Goal: Communication & Community: Answer question/provide support

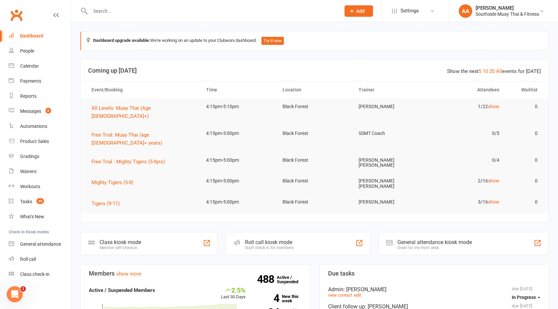
click at [172, 13] on input "text" at bounding box center [212, 10] width 248 height 9
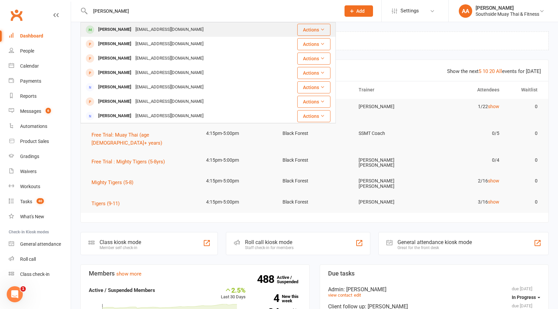
type input "[PERSON_NAME]"
click at [168, 27] on div "[EMAIL_ADDRESS][DOMAIN_NAME]" at bounding box center [169, 30] width 72 height 10
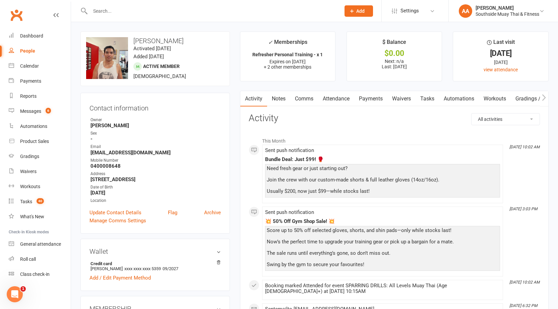
click at [280, 92] on link "Notes" at bounding box center [278, 98] width 23 height 15
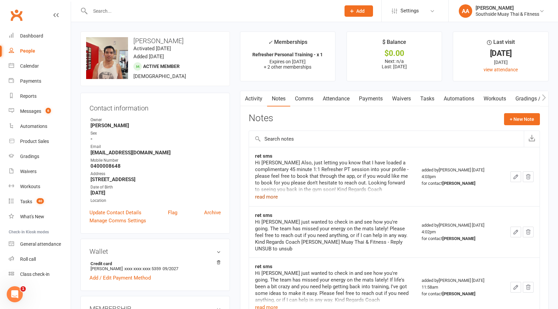
click at [265, 196] on button "read more" at bounding box center [266, 197] width 23 height 8
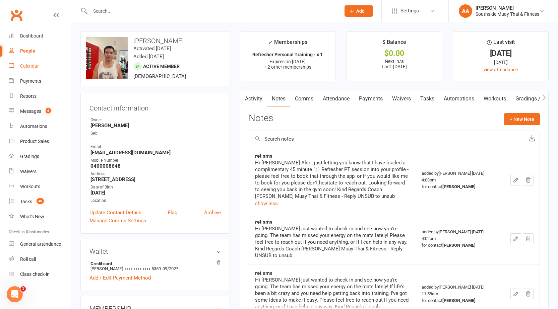
click at [312, 96] on link "Comms" at bounding box center [304, 98] width 28 height 15
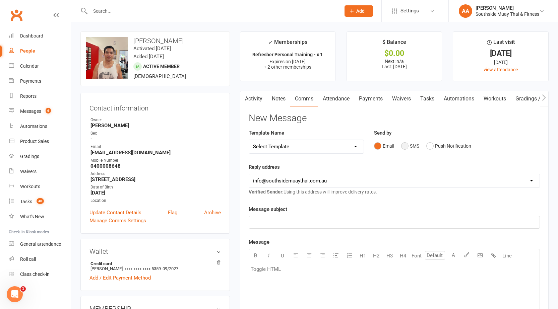
click at [409, 147] on button "SMS" at bounding box center [410, 146] width 18 height 13
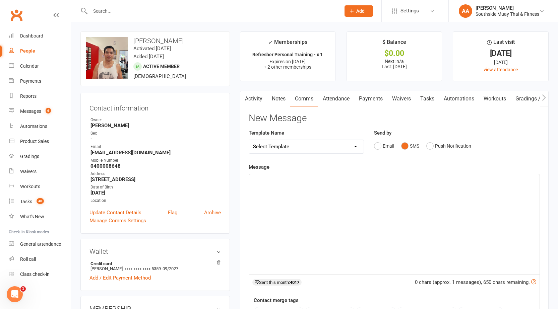
click at [316, 144] on select "Select Template [SMS] Outreach Message: High Risk – Personal From Trainer + Ree…" at bounding box center [306, 146] width 115 height 13
click at [281, 190] on div "﻿" at bounding box center [394, 224] width 290 height 100
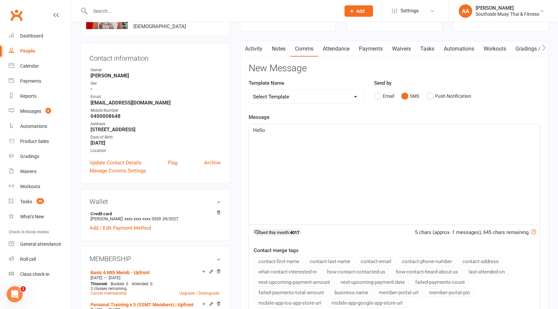
scroll to position [134, 0]
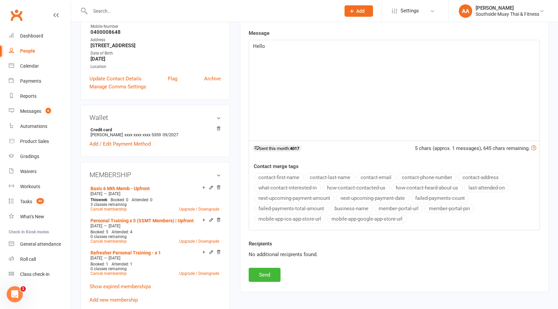
click at [276, 176] on button "contact-first-name" at bounding box center [279, 177] width 50 height 9
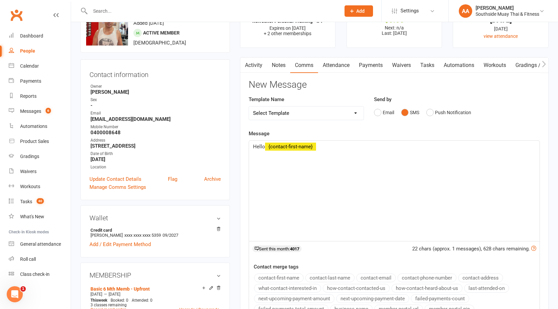
scroll to position [0, 0]
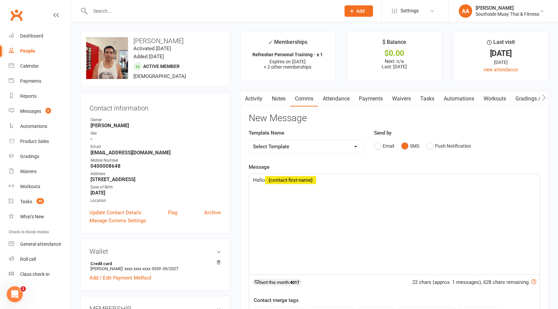
click at [268, 186] on p "﻿" at bounding box center [394, 188] width 282 height 8
click at [338, 176] on div "Hello ﻿ {contact-first-name} Hope you are doing well, Just touching base on you…" at bounding box center [394, 224] width 290 height 100
click at [532, 197] on p "Hope you are doing well, Just touching base on your PT sessions. We have your l…" at bounding box center [394, 196] width 282 height 8
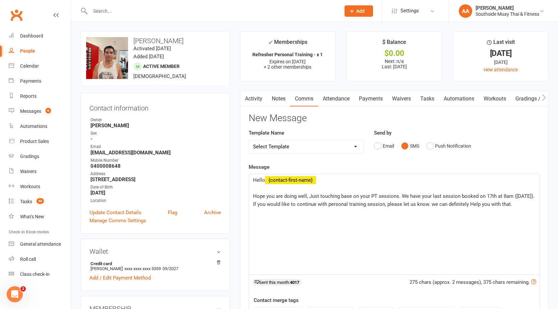
click at [432, 207] on span "If you would like to continue with personal training session, please let us kno…" at bounding box center [382, 204] width 259 height 6
click at [428, 210] on div "Hello ﻿ {contact-first-name} ﻿ Hope you are doing well, Just touching base on y…" at bounding box center [394, 224] width 290 height 100
drag, startPoint x: 421, startPoint y: 221, endPoint x: 427, endPoint y: 219, distance: 5.9
click at [422, 221] on div "Hello ﻿ {contact-first-name} ﻿ Hope you are doing well, Just touching base on y…" at bounding box center [394, 224] width 290 height 100
click at [515, 205] on p "If you would like to continue with personal training session, please let us kno…" at bounding box center [394, 204] width 282 height 8
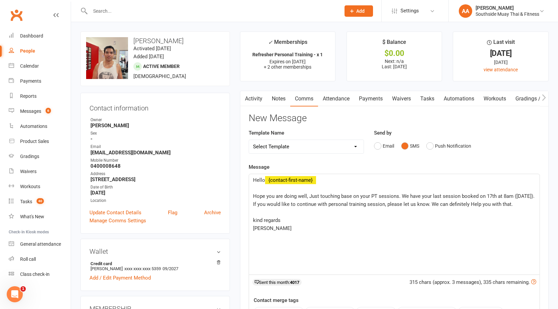
scroll to position [134, 0]
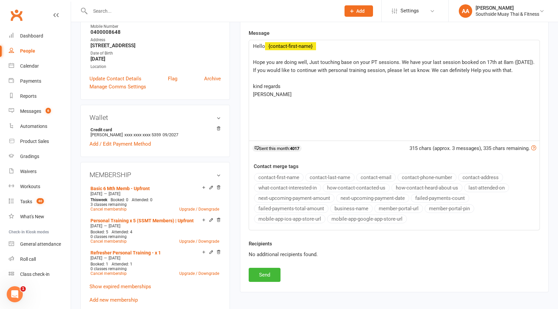
click at [353, 209] on button "business-name" at bounding box center [351, 208] width 43 height 9
drag, startPoint x: 429, startPoint y: 63, endPoint x: 420, endPoint y: 61, distance: 10.0
click at [420, 61] on span "Hope you are doing well, Just touching base on your PT sessions. We have your l…" at bounding box center [393, 62] width 281 height 6
click at [270, 275] on button "Send" at bounding box center [265, 275] width 32 height 14
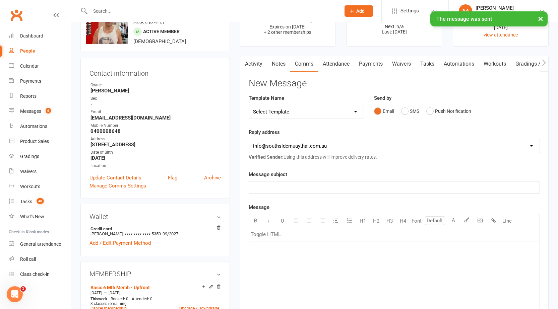
scroll to position [0, 0]
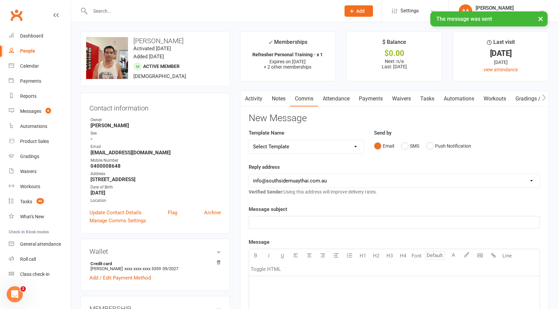
click at [260, 99] on link "Activity" at bounding box center [253, 98] width 27 height 15
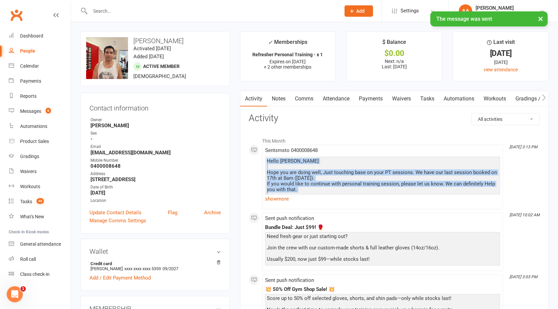
drag, startPoint x: 268, startPoint y: 160, endPoint x: 325, endPoint y: 205, distance: 72.3
click at [325, 205] on div "Sent sms to [PHONE_NUMBER] Hello [PERSON_NAME] you are doing well, Just touchin…" at bounding box center [382, 177] width 235 height 59
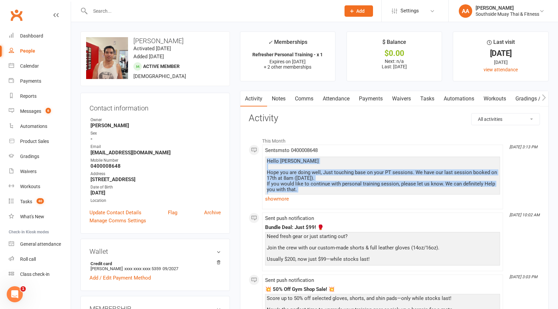
click at [278, 193] on div "Hello [PERSON_NAME] you are doing well, Just touching base on your PT sessions.…" at bounding box center [382, 186] width 231 height 57
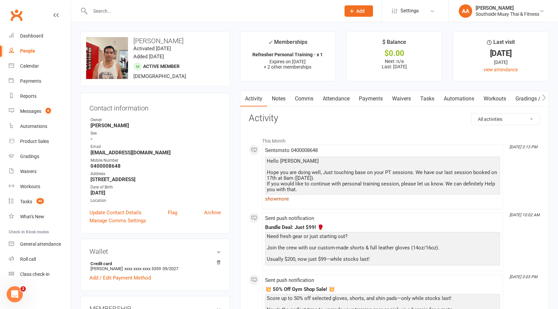
click at [281, 199] on link "show more" at bounding box center [382, 198] width 235 height 9
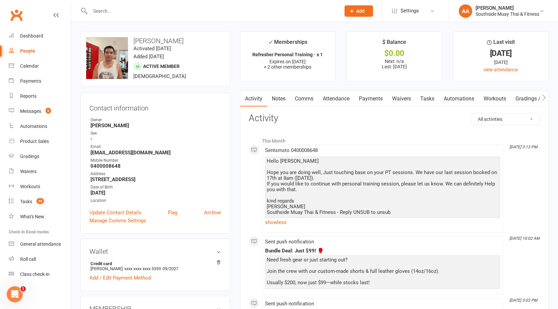
drag, startPoint x: 267, startPoint y: 160, endPoint x: 405, endPoint y: 214, distance: 147.5
click at [405, 214] on div "Hello [PERSON_NAME] you are doing well, Just touching base on your PT sessions.…" at bounding box center [382, 186] width 231 height 57
copy div "Hello [PERSON_NAME] you are doing well, Just touching base on your PT sessions.…"
click at [282, 97] on link "Notes" at bounding box center [278, 98] width 23 height 15
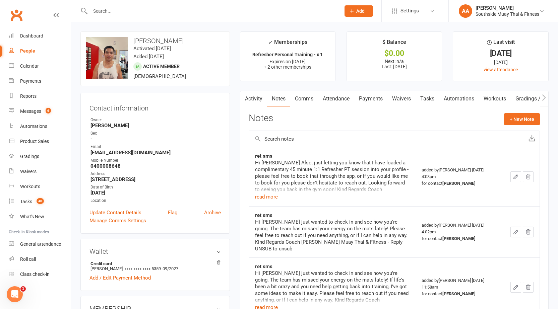
click at [313, 96] on link "Comms" at bounding box center [304, 98] width 28 height 15
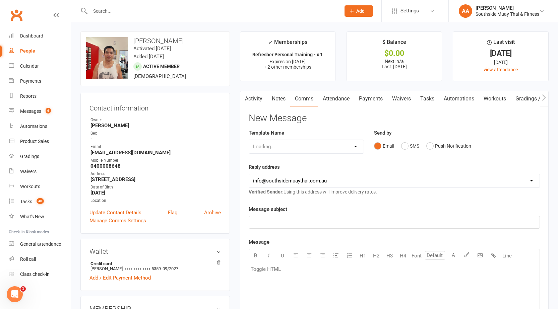
click at [274, 97] on link "Notes" at bounding box center [278, 98] width 23 height 15
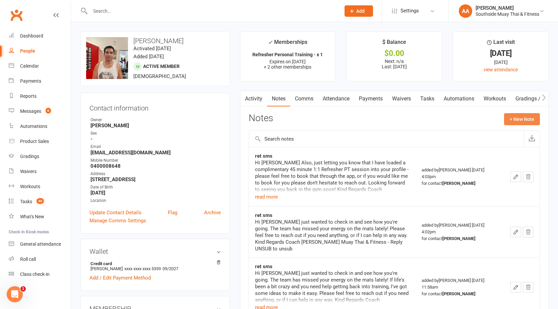
click at [524, 123] on button "+ New Note" at bounding box center [522, 119] width 36 height 12
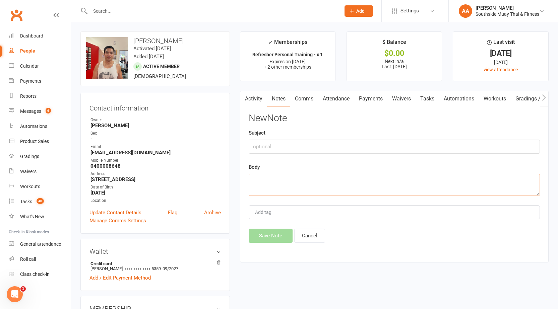
click at [285, 176] on textarea at bounding box center [394, 185] width 291 height 22
paste textarea "Hello [PERSON_NAME] Hope you are doing well, Just touching base on your PT sess…"
type textarea "Hello [PERSON_NAME] Hope you are doing well, Just touching base on your PT sess…"
click at [275, 148] on input "text" at bounding box center [394, 147] width 291 height 14
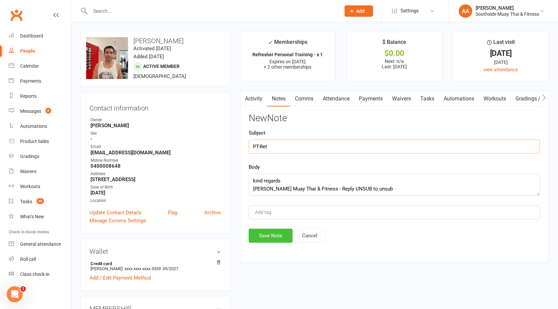
type input "PT-Ret"
click at [287, 237] on button "Save Note" at bounding box center [271, 236] width 44 height 14
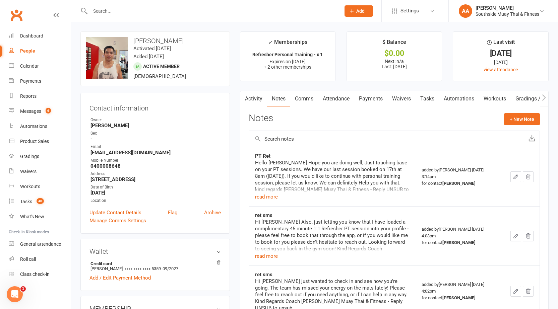
click at [121, 5] on div at bounding box center [207, 11] width 255 height 22
click at [118, 17] on div at bounding box center [207, 11] width 255 height 22
click at [122, 3] on div at bounding box center [207, 11] width 255 height 22
click at [121, 10] on input "text" at bounding box center [212, 10] width 248 height 9
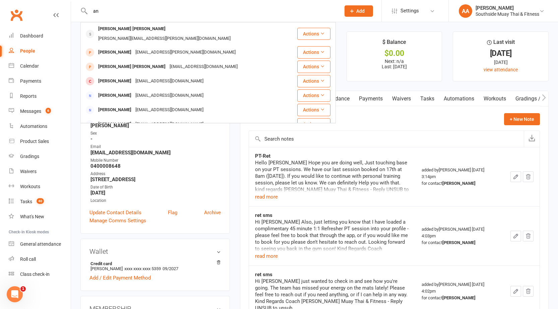
type input "a"
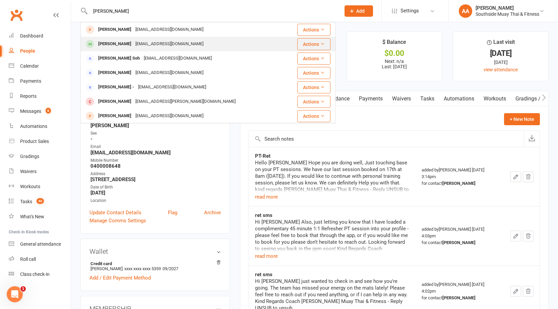
type input "[PERSON_NAME]"
click at [126, 39] on div "[PERSON_NAME] [PERSON_NAME][EMAIL_ADDRESS][DOMAIN_NAME]" at bounding box center [183, 44] width 205 height 14
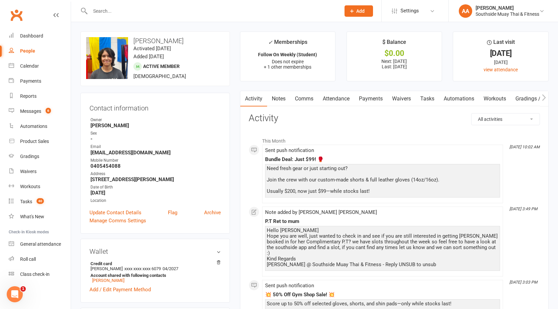
click at [116, 11] on input "text" at bounding box center [212, 10] width 248 height 9
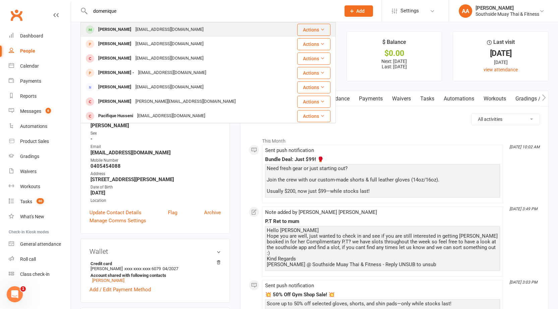
type input "domenique"
click at [112, 26] on div "[PERSON_NAME]" at bounding box center [114, 30] width 37 height 10
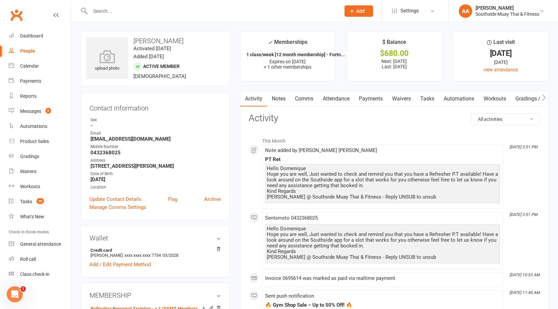
click at [122, 12] on input "text" at bounding box center [212, 10] width 248 height 9
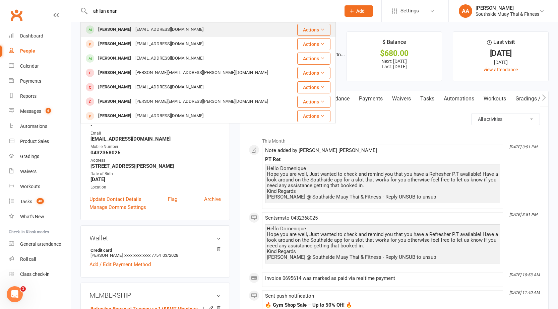
type input "ahlian anan"
click at [123, 31] on div "[PERSON_NAME]" at bounding box center [114, 30] width 37 height 10
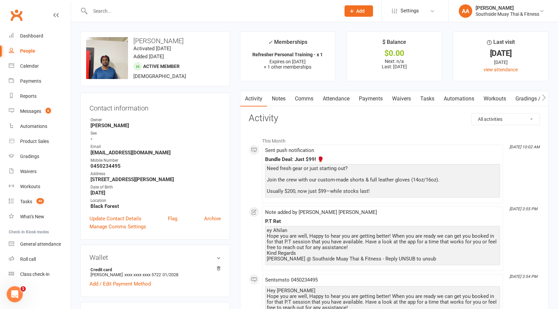
click at [128, 12] on input "text" at bounding box center [212, 10] width 248 height 9
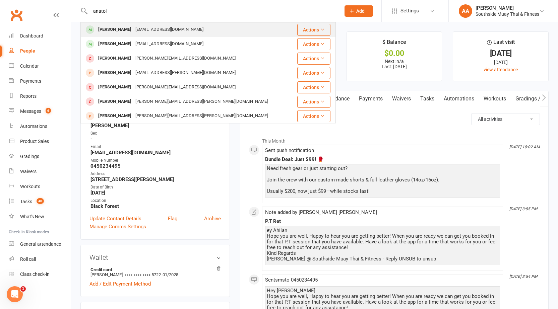
type input "anatol"
click at [131, 36] on div "[PERSON_NAME] [PERSON_NAME][EMAIL_ADDRESS][DOMAIN_NAME]" at bounding box center [186, 30] width 211 height 14
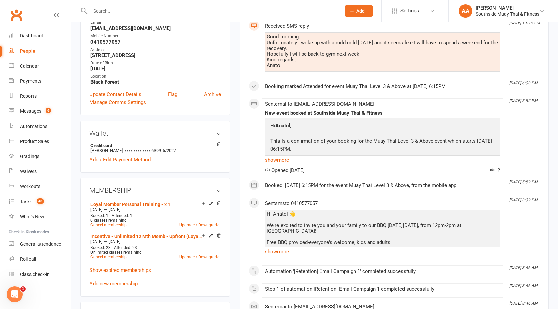
scroll to position [134, 0]
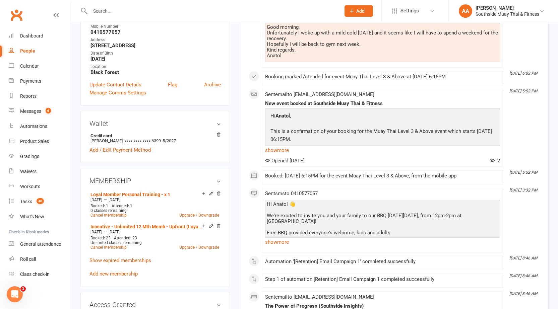
click at [185, 12] on input "text" at bounding box center [212, 10] width 248 height 9
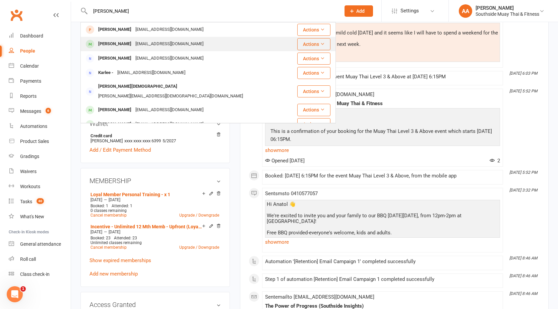
type input "[PERSON_NAME]"
click at [145, 47] on div "[EMAIL_ADDRESS][DOMAIN_NAME]" at bounding box center [169, 44] width 72 height 10
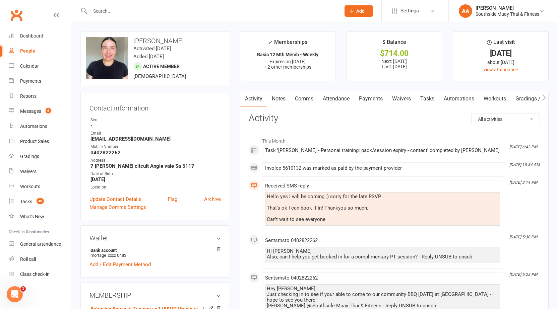
click at [108, 9] on input "text" at bounding box center [212, 10] width 248 height 9
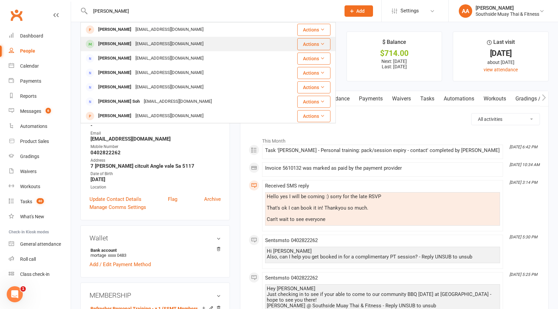
type input "[PERSON_NAME]"
click at [133, 45] on div "[EMAIL_ADDRESS][DOMAIN_NAME]" at bounding box center [169, 44] width 72 height 10
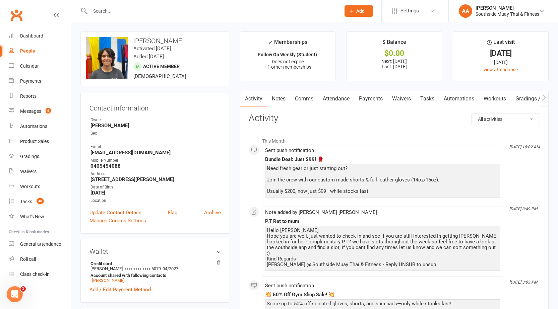
click at [216, 6] on input "text" at bounding box center [212, 10] width 248 height 9
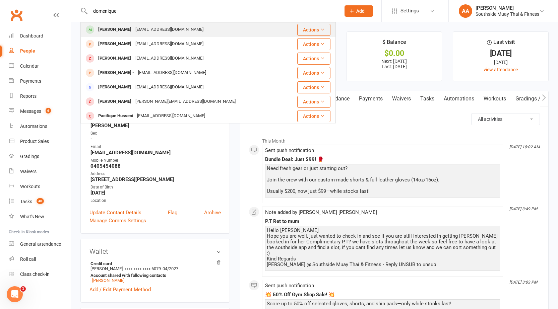
type input "domenique"
click at [178, 33] on div "[EMAIL_ADDRESS][DOMAIN_NAME]" at bounding box center [169, 30] width 72 height 10
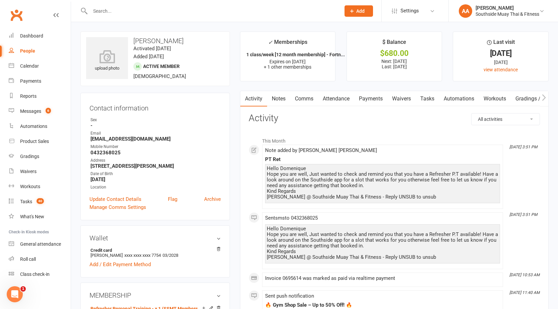
click at [223, 11] on input "text" at bounding box center [212, 10] width 248 height 9
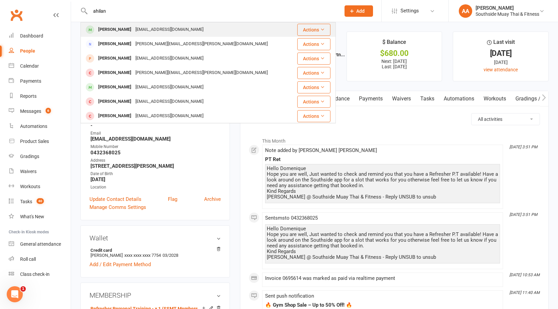
type input "ahilan"
click at [230, 31] on div "[PERSON_NAME] [EMAIL_ADDRESS][DOMAIN_NAME]" at bounding box center [186, 30] width 211 height 14
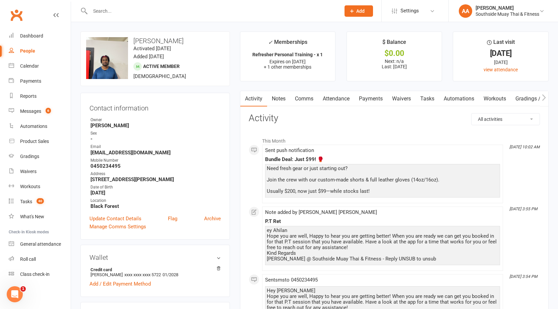
click at [200, 11] on input "text" at bounding box center [212, 10] width 248 height 9
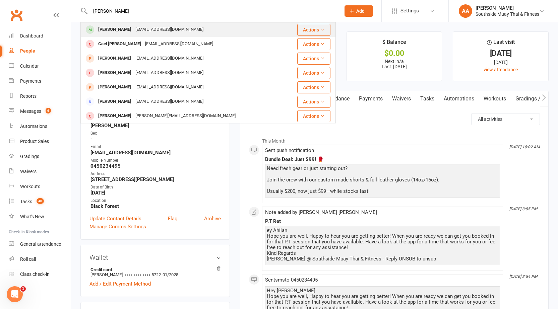
type input "[PERSON_NAME]"
click at [172, 26] on div "[EMAIL_ADDRESS][DOMAIN_NAME]" at bounding box center [169, 30] width 72 height 10
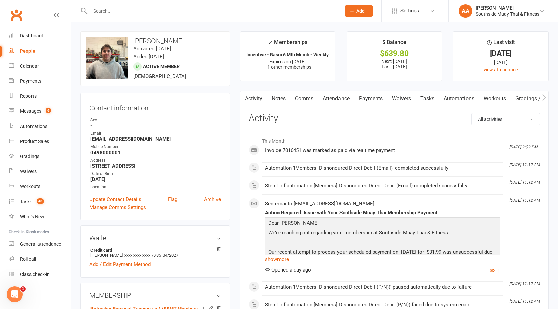
click at [283, 103] on link "Notes" at bounding box center [278, 98] width 23 height 15
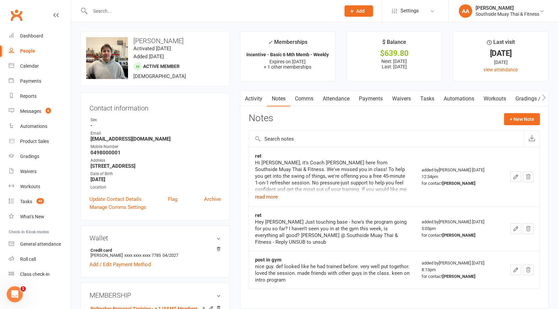
click at [266, 197] on button "read more" at bounding box center [266, 197] width 23 height 8
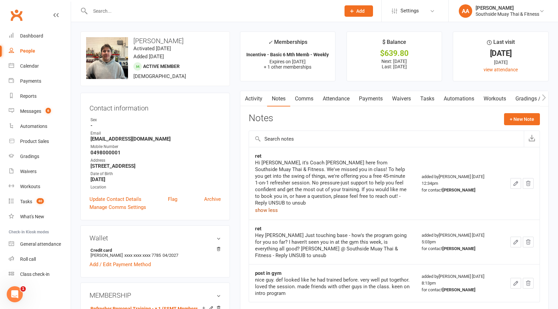
click at [332, 96] on link "Attendance" at bounding box center [336, 98] width 36 height 15
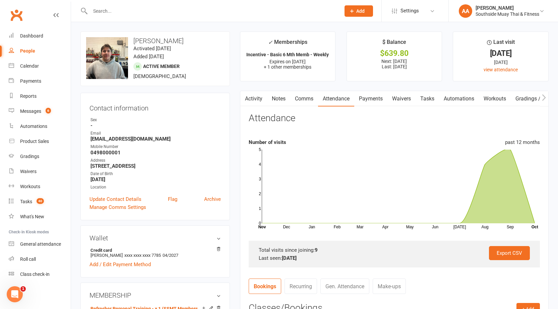
click at [276, 96] on link "Notes" at bounding box center [278, 98] width 23 height 15
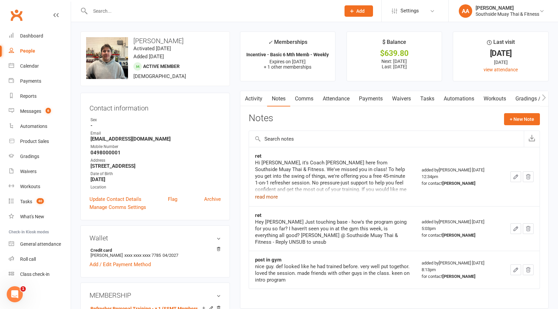
click at [271, 199] on button "read more" at bounding box center [266, 197] width 23 height 8
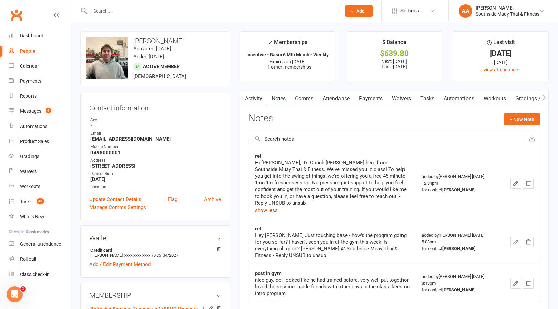
click at [313, 101] on link "Comms" at bounding box center [304, 98] width 28 height 15
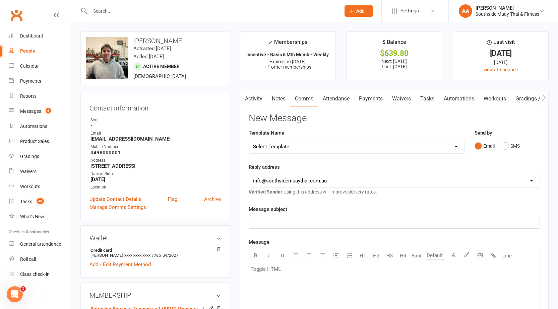
click at [303, 148] on select "Select Template [SMS] Outreach Message: High Risk – Personal From Trainer + Ree…" at bounding box center [356, 146] width 215 height 13
drag, startPoint x: 481, startPoint y: 158, endPoint x: 499, endPoint y: 146, distance: 22.0
click at [481, 158] on div "Send by Email SMS" at bounding box center [506, 145] width 75 height 33
click at [504, 144] on button "SMS" at bounding box center [510, 146] width 18 height 13
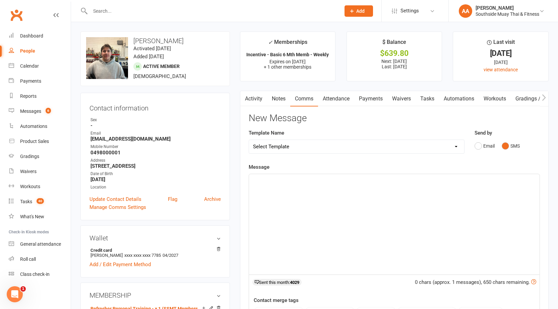
click at [398, 152] on select "Select Template [SMS] Outreach Message: High Risk – Personal From Trainer + Ree…" at bounding box center [356, 146] width 215 height 13
click at [249, 140] on select "Select Template [SMS] Outreach Message: High Risk – Personal From Trainer + Ree…" at bounding box center [356, 146] width 215 height 13
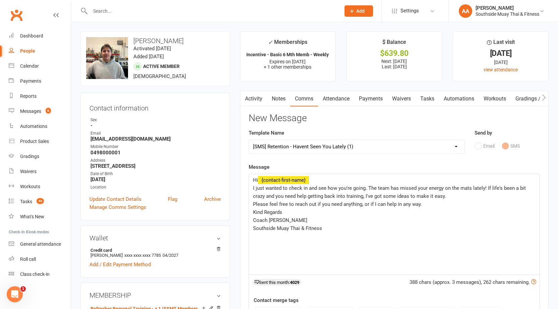
click at [389, 145] on select "Select Template [SMS] Outreach Message: High Risk – Personal From Trainer + Ree…" at bounding box center [356, 146] width 215 height 13
click at [249, 140] on select "Select Template [SMS] Outreach Message: High Risk – Personal From Trainer + Ree…" at bounding box center [356, 146] width 215 height 13
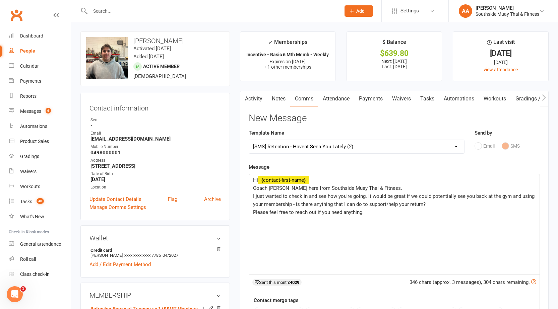
click at [360, 151] on select "Select Template [SMS] Outreach Message: High Risk – Personal From Trainer + Ree…" at bounding box center [356, 146] width 215 height 13
click at [249, 140] on select "Select Template [SMS] Outreach Message: High Risk – Personal From Trainer + Ree…" at bounding box center [356, 146] width 215 height 13
click at [390, 147] on select "Select Template [SMS] Outreach Message: High Risk – Personal From Trainer + Ree…" at bounding box center [356, 146] width 215 height 13
click at [249, 140] on select "Select Template [SMS] Outreach Message: High Risk – Personal From Trainer + Ree…" at bounding box center [356, 146] width 215 height 13
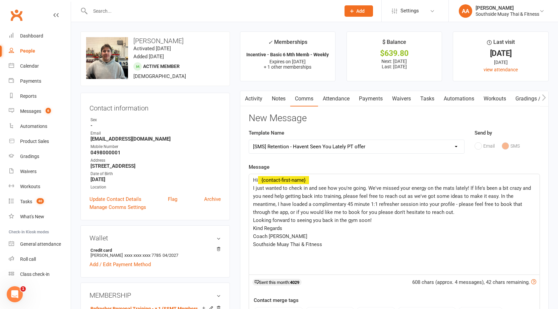
click at [294, 147] on select "Select Template [SMS] Outreach Message: High Risk – Personal From Trainer + Ree…" at bounding box center [356, 146] width 215 height 13
click at [249, 140] on select "Select Template [SMS] Outreach Message: High Risk – Personal From Trainer + Ree…" at bounding box center [356, 146] width 215 height 13
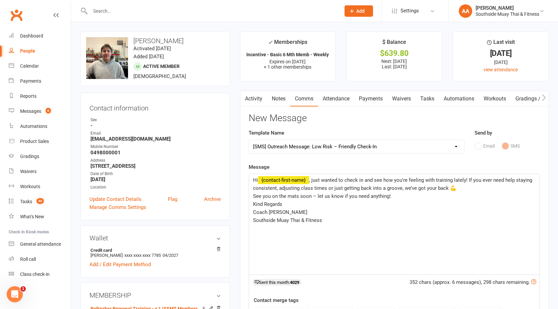
click at [406, 150] on select "Select Template [SMS] Outreach Message: High Risk – Personal From Trainer + Ree…" at bounding box center [356, 146] width 215 height 13
click at [249, 140] on select "Select Template [SMS] Outreach Message: High Risk – Personal From Trainer + Ree…" at bounding box center [356, 146] width 215 height 13
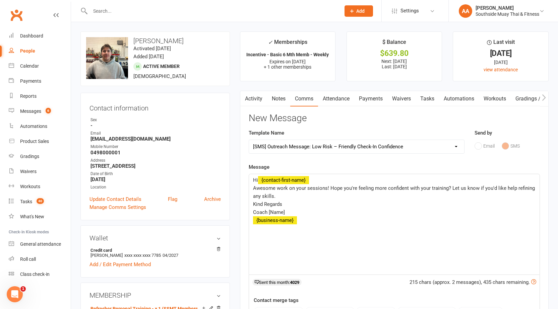
click at [425, 145] on select "Select Template [SMS] Outreach Message: High Risk – Personal From Trainer + Ree…" at bounding box center [356, 146] width 215 height 13
click at [335, 210] on p "Coach [Name]" at bounding box center [394, 212] width 282 height 8
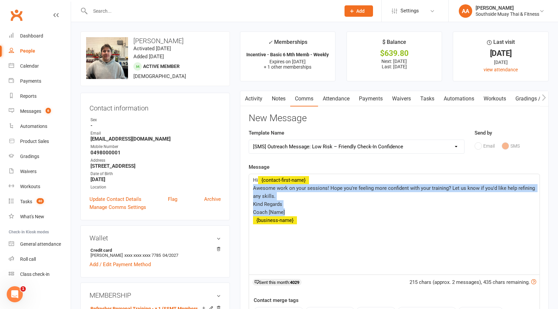
drag, startPoint x: 254, startPoint y: 186, endPoint x: 324, endPoint y: 209, distance: 73.9
click at [324, 209] on div "Hi ﻿ {contact-first-name} Awesome work on your sessions! Hope you're feeling mo…" at bounding box center [394, 224] width 290 height 100
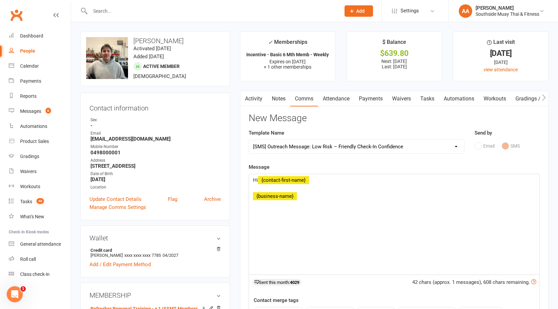
click at [323, 147] on select "Select Template [SMS] Outreach Message: High Risk – Personal From Trainer + Ree…" at bounding box center [356, 146] width 215 height 13
click at [249, 140] on select "Select Template [SMS] Outreach Message: High Risk – Personal From Trainer + Ree…" at bounding box center [356, 146] width 215 height 13
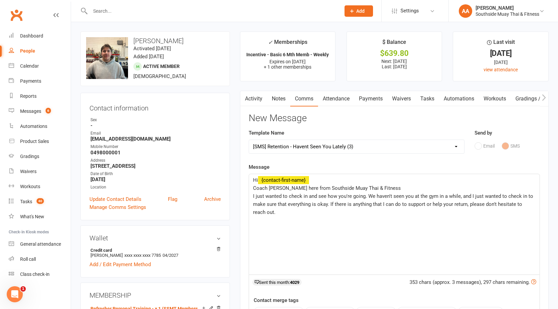
click at [366, 149] on select "Select Template [SMS] Outreach Message: High Risk – Personal From Trainer + Ree…" at bounding box center [356, 146] width 215 height 13
select select "10"
click at [249, 140] on select "Select Template [SMS] Outreach Message: High Risk – Personal From Trainer + Ree…" at bounding box center [356, 146] width 215 height 13
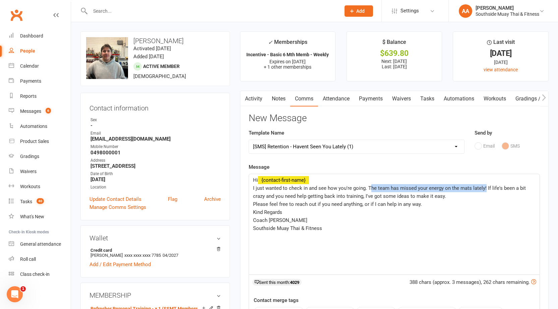
drag, startPoint x: 369, startPoint y: 188, endPoint x: 484, endPoint y: 188, distance: 115.6
click at [484, 188] on span "I just wanted to check in and see how you're going. The team has missed your en…" at bounding box center [390, 192] width 274 height 14
click at [323, 195] on p "I just wanted to check in and see how you're going. If life's been a bit crazy …" at bounding box center [394, 192] width 282 height 16
click at [318, 197] on p "I just wanted to check in and see how you're going. If life's been a bit crazy …" at bounding box center [394, 192] width 282 height 16
click at [419, 196] on span "I just wanted to check in and see how you're going. If life's been a bit crazy …" at bounding box center [391, 192] width 276 height 14
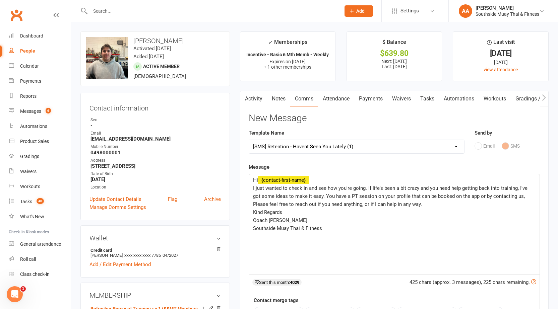
click at [514, 197] on p "I just wanted to check in and see how you're going. If life's been a bit crazy …" at bounding box center [394, 192] width 282 height 16
click at [355, 203] on span "I just wanted to check in and see how you're going. If life's been a bit crazy …" at bounding box center [394, 196] width 283 height 22
click at [394, 202] on p "I just wanted to check in and see how you're going. If life's been a bit crazy …" at bounding box center [394, 196] width 282 height 24
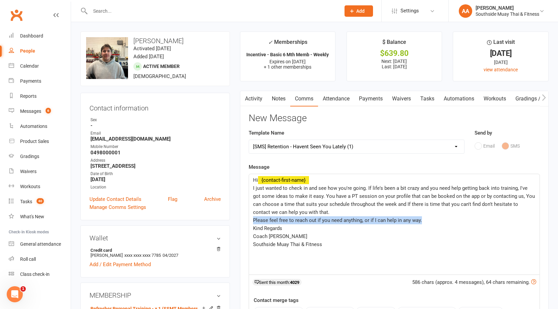
drag, startPoint x: 253, startPoint y: 218, endPoint x: 422, endPoint y: 217, distance: 169.5
click at [422, 217] on p "Please feel free to reach out if you need anything, or if I can help in any way." at bounding box center [394, 220] width 282 height 8
click at [277, 236] on span "Coach [PERSON_NAME]" at bounding box center [280, 236] width 54 height 6
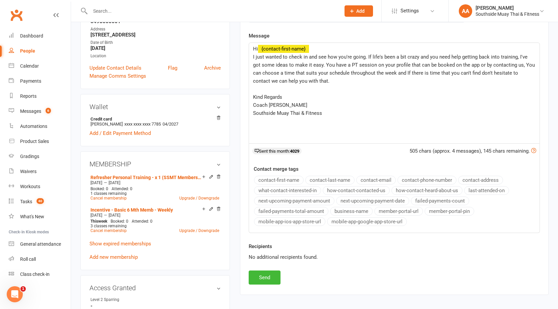
scroll to position [201, 0]
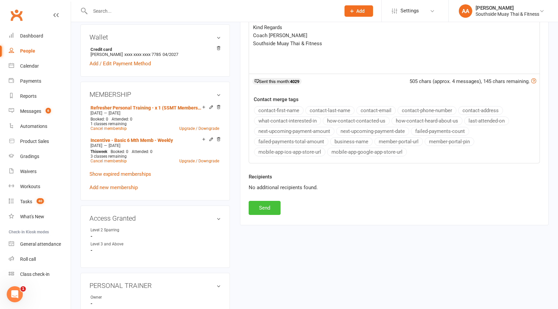
click at [261, 207] on button "Send" at bounding box center [265, 208] width 32 height 14
select select
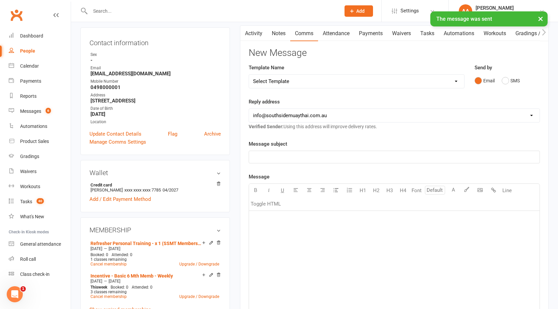
scroll to position [0, 0]
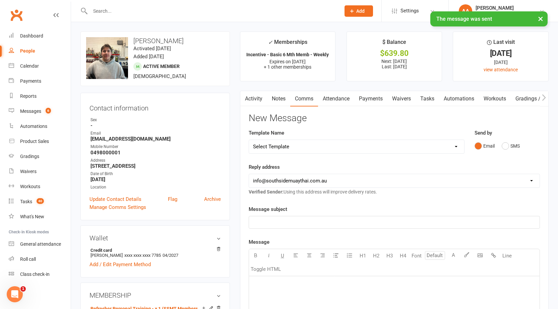
click at [250, 99] on link "Activity" at bounding box center [253, 98] width 27 height 15
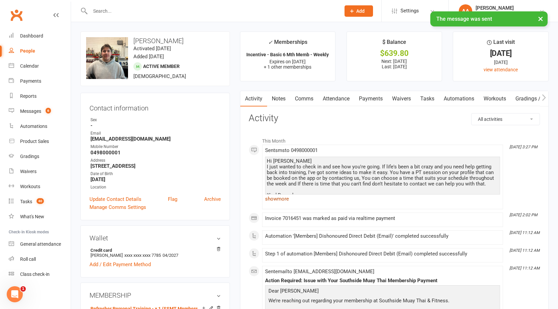
click at [281, 199] on link "show more" at bounding box center [382, 198] width 235 height 9
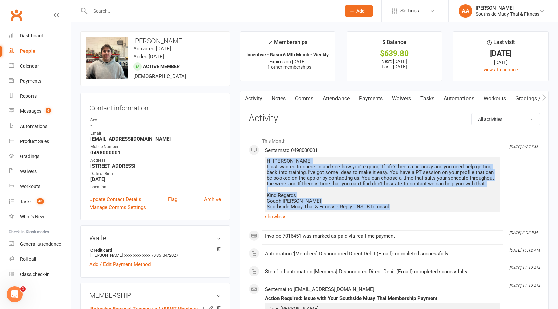
drag, startPoint x: 267, startPoint y: 160, endPoint x: 391, endPoint y: 208, distance: 132.5
click at [391, 208] on div "Hi [PERSON_NAME] I just wanted to check in and see how you're going. If life's …" at bounding box center [382, 183] width 231 height 51
copy div "Hi [PERSON_NAME] I just wanted to check in and see how you're going. If life's …"
click at [277, 93] on link "Notes" at bounding box center [278, 98] width 23 height 15
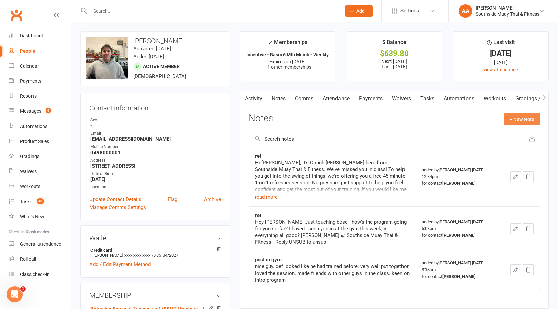
click at [516, 119] on button "+ New Note" at bounding box center [522, 119] width 36 height 12
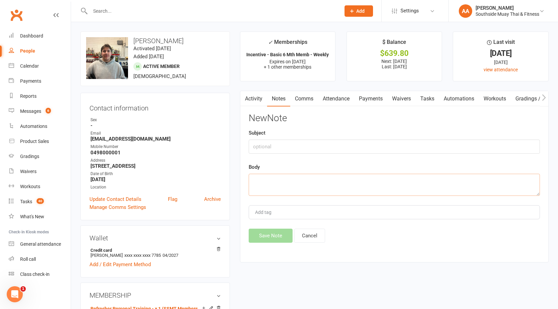
click at [284, 189] on textarea at bounding box center [394, 185] width 291 height 22
paste textarea "Hi [PERSON_NAME] I just wanted to check in and see how you're going. If life's …"
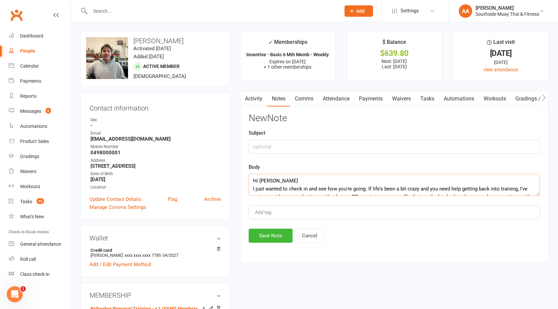
scroll to position [53, 0]
type textarea "Hi [PERSON_NAME] I just wanted to check in and see how you're going. If life's …"
click at [267, 148] on input "text" at bounding box center [394, 147] width 291 height 14
type input "Ret"
click at [278, 241] on button "Save Note" at bounding box center [271, 236] width 44 height 14
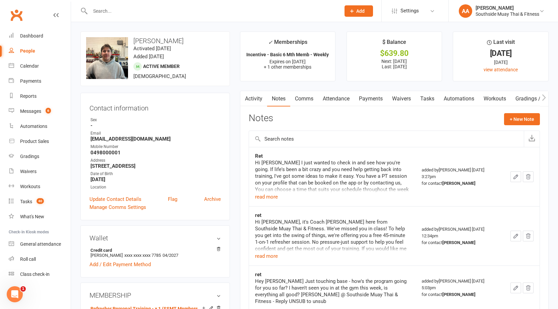
click at [144, 13] on input "text" at bounding box center [212, 10] width 248 height 9
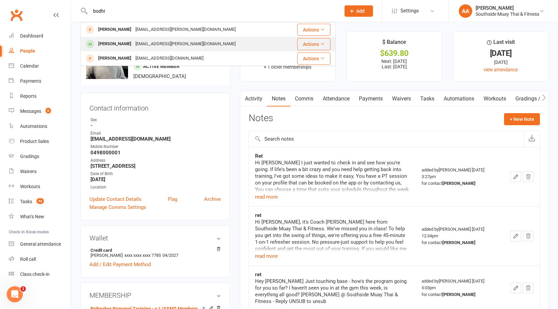
type input "bodhi"
click at [134, 43] on div "[EMAIL_ADDRESS][PERSON_NAME][DOMAIN_NAME]" at bounding box center [185, 44] width 104 height 10
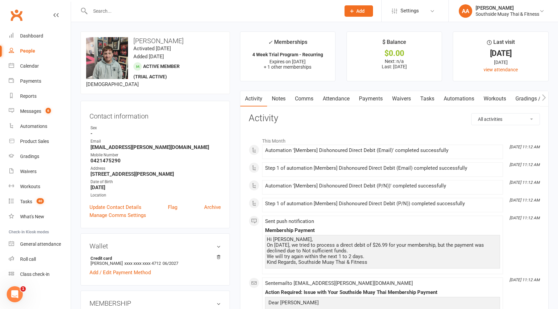
click at [280, 98] on link "Notes" at bounding box center [278, 98] width 23 height 15
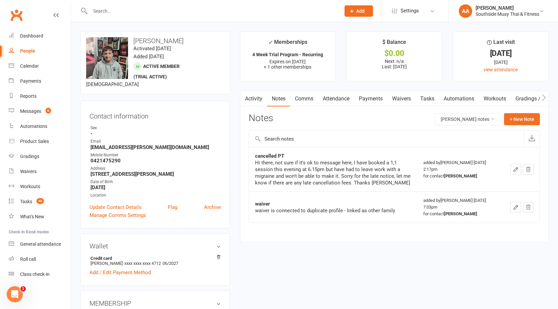
click at [258, 97] on link "Activity" at bounding box center [253, 98] width 27 height 15
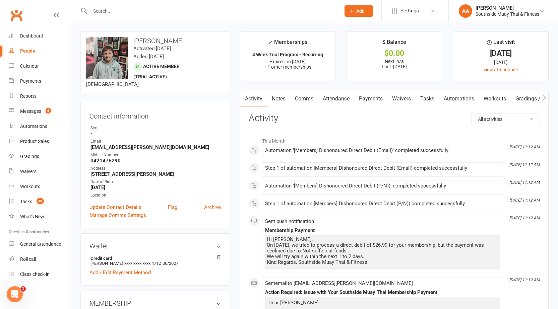
click at [303, 100] on link "Comms" at bounding box center [304, 98] width 28 height 15
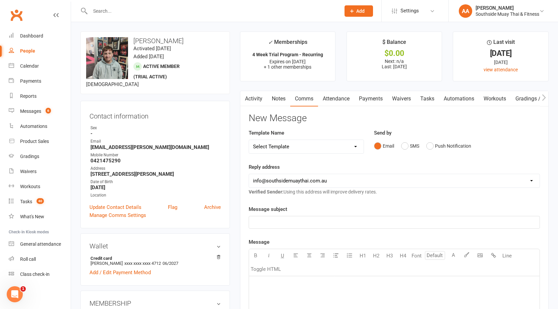
click at [302, 144] on select "Select Template [SMS] Outreach Message: High Risk – Personal From Trainer + Ree…" at bounding box center [306, 146] width 115 height 13
click at [249, 140] on select "Select Template [SMS] Outreach Message: High Risk – Personal From Trainer + Ree…" at bounding box center [306, 146] width 115 height 13
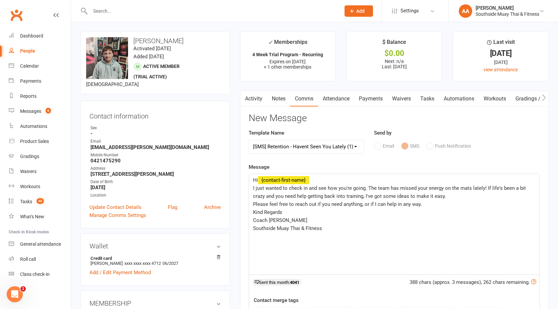
click at [316, 147] on select "Select Template [SMS] Outreach Message: High Risk – Personal From Trainer + Ree…" at bounding box center [306, 146] width 115 height 13
select select "11"
click at [249, 140] on select "Select Template [SMS] Outreach Message: High Risk – Personal From Trainer + Ree…" at bounding box center [306, 146] width 115 height 13
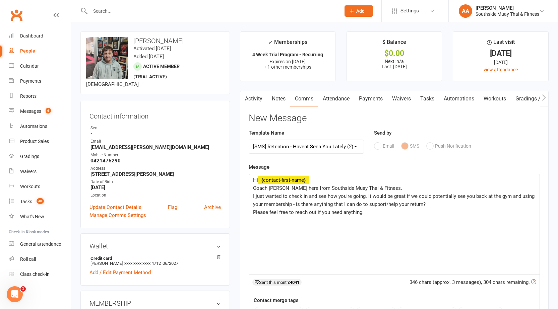
click at [340, 100] on link "Attendance" at bounding box center [336, 98] width 36 height 15
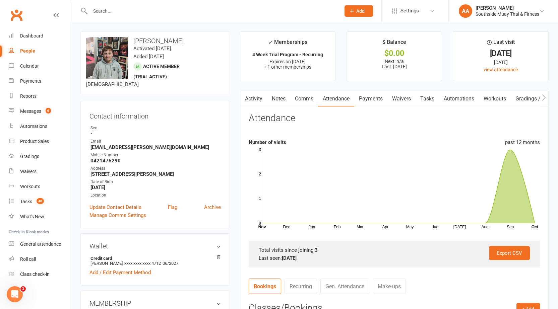
click at [284, 97] on link "Notes" at bounding box center [278, 98] width 23 height 15
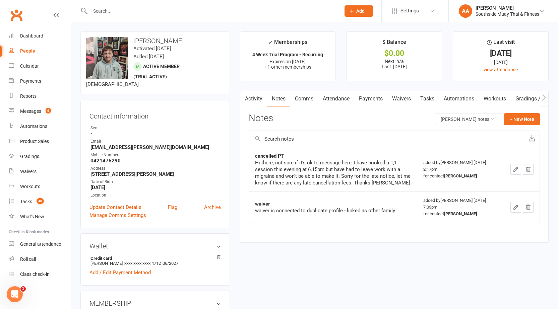
click at [310, 97] on link "Comms" at bounding box center [304, 98] width 28 height 15
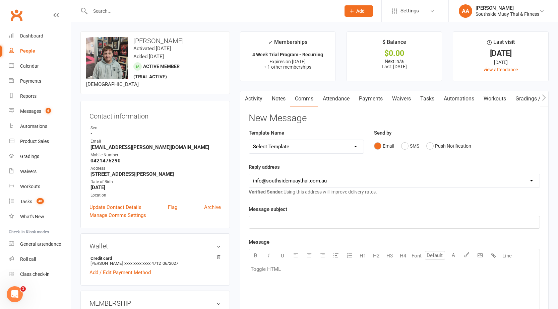
click at [327, 148] on select "Select Template [SMS] Outreach Message: High Risk – Personal From Trainer + Ree…" at bounding box center [306, 146] width 115 height 13
click at [403, 147] on button "SMS" at bounding box center [410, 146] width 18 height 13
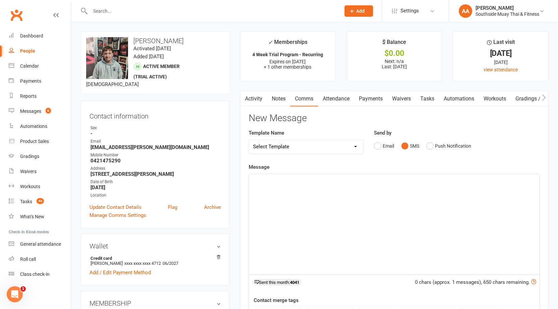
click at [317, 149] on select "Select Template [SMS] Outreach Message: High Risk – Personal From Trainer + Ree…" at bounding box center [306, 146] width 115 height 13
click at [249, 140] on select "Select Template [SMS] Outreach Message: High Risk – Personal From Trainer + Ree…" at bounding box center [306, 146] width 115 height 13
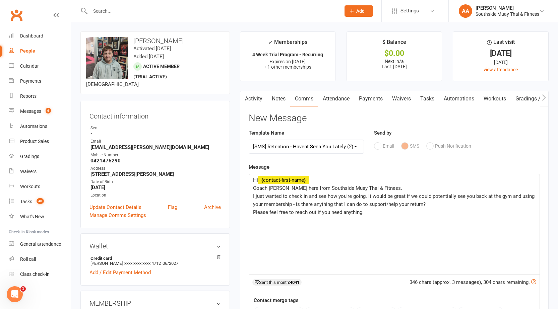
click at [343, 143] on select "Select Template [SMS] Outreach Message: High Risk – Personal From Trainer + Ree…" at bounding box center [306, 146] width 115 height 13
select select "12"
click at [249, 140] on select "Select Template [SMS] Outreach Message: High Risk – Personal From Trainer + Ree…" at bounding box center [306, 146] width 115 height 13
click at [276, 189] on span "Coach [PERSON_NAME] here from Southside Muay Thai & Fitness" at bounding box center [327, 188] width 148 height 6
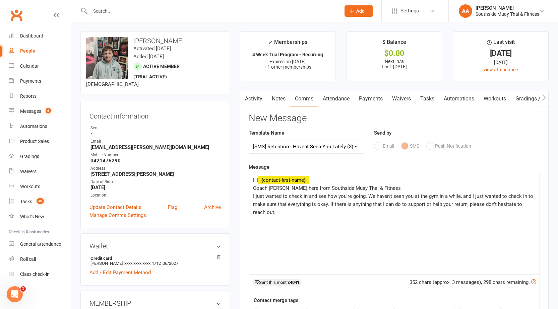
click at [279, 211] on p "I just wanted to check in and see how you're going. We haven't seen you at the …" at bounding box center [394, 204] width 282 height 24
click at [329, 205] on span "I just wanted to check in and see how you're going. We haven't seen you at the …" at bounding box center [393, 204] width 281 height 22
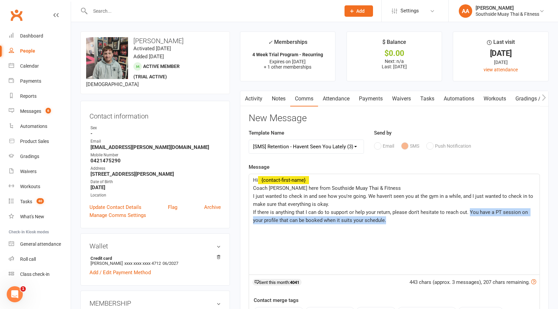
drag, startPoint x: 468, startPoint y: 211, endPoint x: 385, endPoint y: 223, distance: 83.7
click at [385, 223] on span "If there is anything that I can do to support or help your return, please don't…" at bounding box center [391, 216] width 276 height 14
copy span "You have a PT session on your profile that can be booked when it suits your sch…"
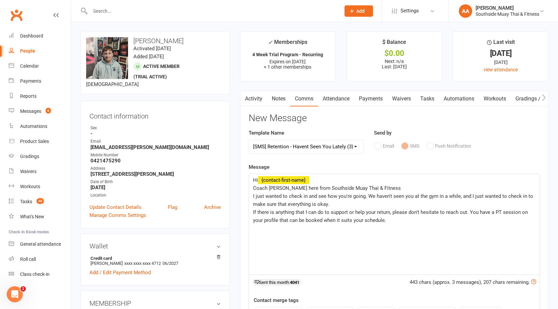
click at [351, 203] on p "I just wanted to check in and see how you're going. We haven't seen you at the …" at bounding box center [394, 200] width 282 height 16
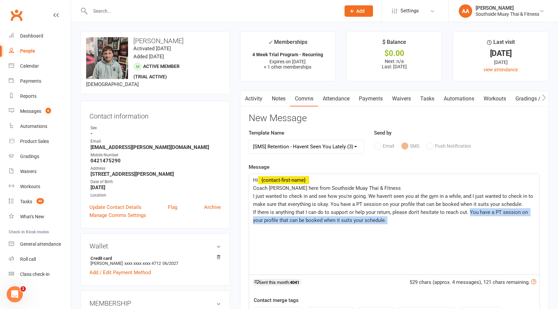
drag, startPoint x: 467, startPoint y: 214, endPoint x: 486, endPoint y: 232, distance: 25.8
click at [486, 232] on div "Hi ﻿ {contact-first-name} Coach [PERSON_NAME] here from Southside Muay Thai & F…" at bounding box center [394, 224] width 290 height 100
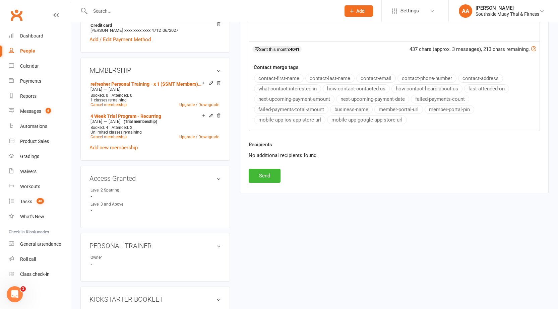
scroll to position [234, 0]
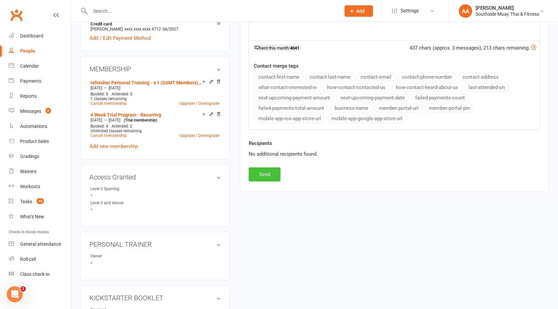
click at [274, 177] on button "Send" at bounding box center [265, 174] width 32 height 14
select select
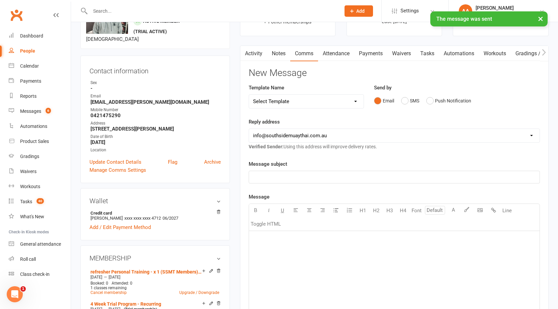
scroll to position [33, 0]
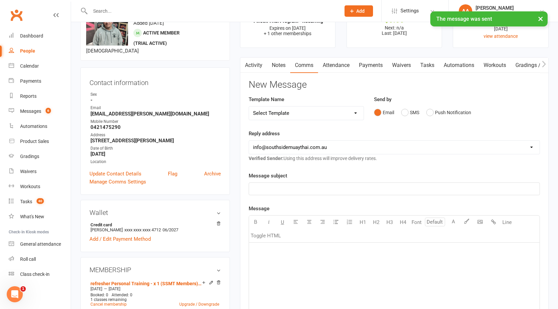
click at [255, 62] on link "Activity" at bounding box center [253, 65] width 27 height 15
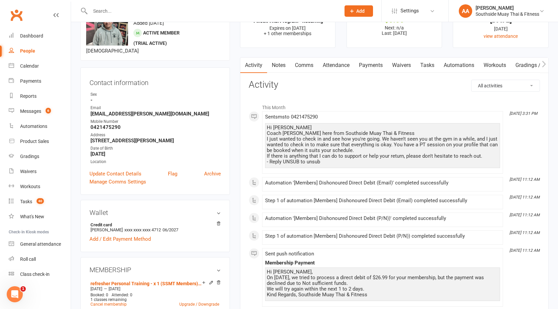
drag, startPoint x: 267, startPoint y: 126, endPoint x: 348, endPoint y: 163, distance: 88.4
click at [348, 163] on div "Hi Bodhi Coach [PERSON_NAME] here from Southside Muay Thai & Fitness I just wan…" at bounding box center [382, 145] width 231 height 40
copy div "Hi Bodhi Coach [PERSON_NAME] here from Southside Muay Thai & Fitness I just wan…"
click at [282, 67] on link "Notes" at bounding box center [278, 65] width 23 height 15
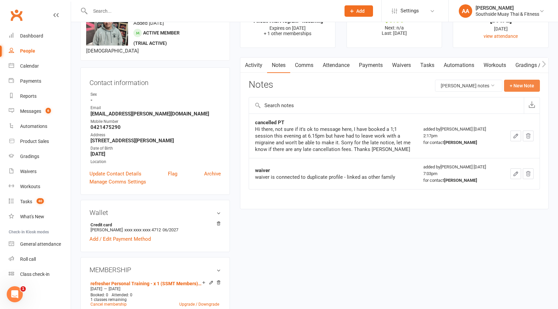
click at [523, 90] on button "+ New Note" at bounding box center [522, 86] width 36 height 12
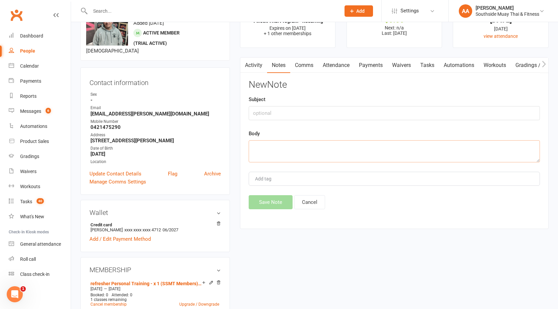
click at [263, 152] on textarea at bounding box center [394, 151] width 291 height 22
paste textarea "Hi Bodhi Coach [PERSON_NAME] here from Southside Muay Thai & Fitness I just wan…"
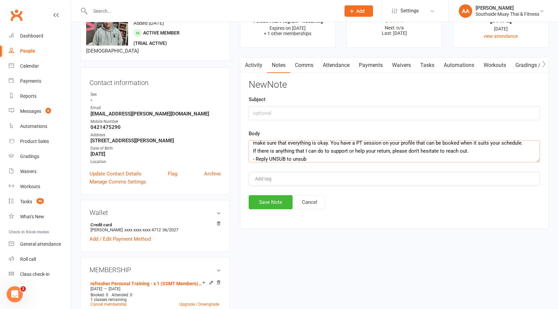
type textarea "Hi Bodhi Coach [PERSON_NAME] here from Southside Muay Thai & Fitness I just wan…"
click at [273, 113] on input "text" at bounding box center [394, 113] width 291 height 14
type input "Ret"
click at [275, 203] on button "Save Note" at bounding box center [271, 202] width 44 height 14
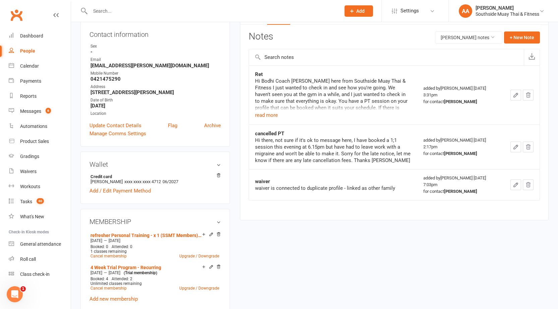
scroll to position [0, 0]
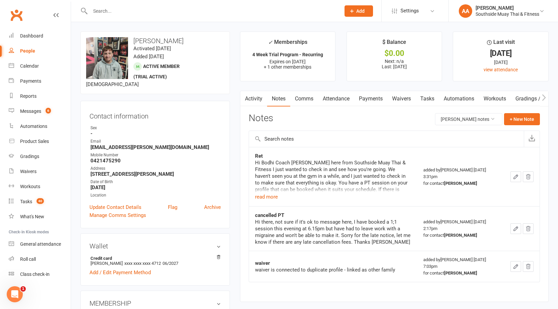
click at [220, 14] on input "text" at bounding box center [212, 10] width 248 height 9
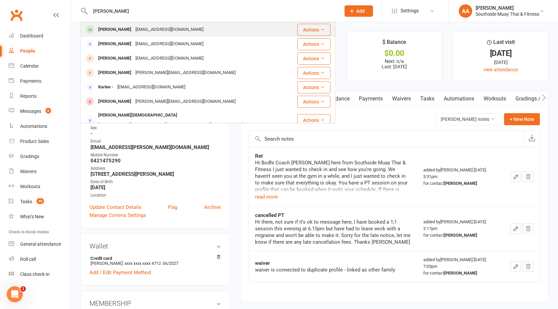
type input "[PERSON_NAME]"
click at [176, 26] on div "[EMAIL_ADDRESS][DOMAIN_NAME]" at bounding box center [169, 30] width 72 height 10
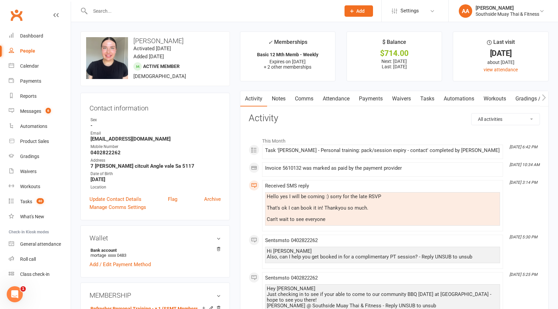
click at [198, 10] on input "text" at bounding box center [212, 10] width 248 height 9
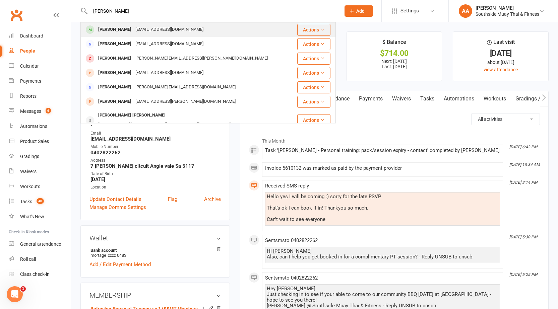
type input "[PERSON_NAME]"
click at [167, 32] on div "[EMAIL_ADDRESS][DOMAIN_NAME]" at bounding box center [169, 30] width 72 height 10
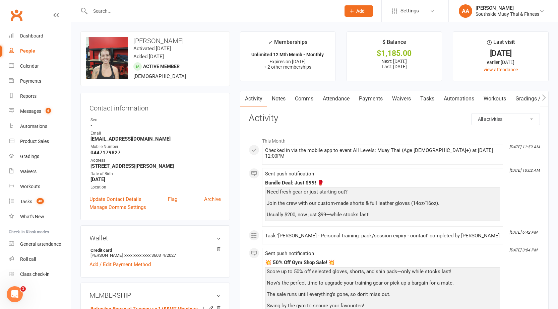
click at [285, 100] on link "Notes" at bounding box center [278, 98] width 23 height 15
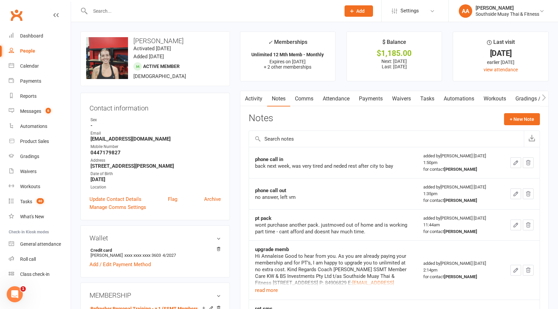
click at [301, 105] on link "Comms" at bounding box center [304, 98] width 28 height 15
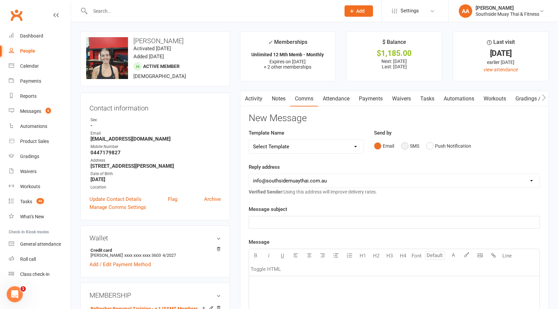
click at [406, 145] on button "SMS" at bounding box center [410, 146] width 18 height 13
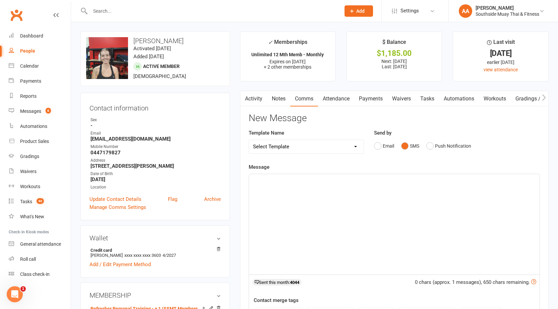
click at [318, 151] on select "Select Template [SMS] Outreach Message: High Risk – Personal From Trainer + Ree…" at bounding box center [306, 146] width 115 height 13
click at [249, 140] on select "Select Template [SMS] Outreach Message: High Risk – Personal From Trainer + Ree…" at bounding box center [306, 146] width 115 height 13
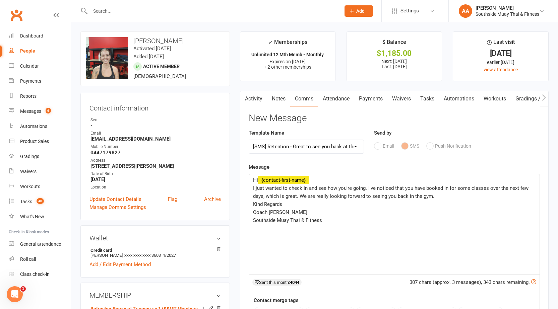
click at [313, 146] on select "Select Template [SMS] Outreach Message: High Risk – Personal From Trainer + Ree…" at bounding box center [306, 146] width 115 height 13
click at [249, 140] on select "Select Template [SMS] Outreach Message: High Risk – Personal From Trainer + Ree…" at bounding box center [306, 146] width 115 height 13
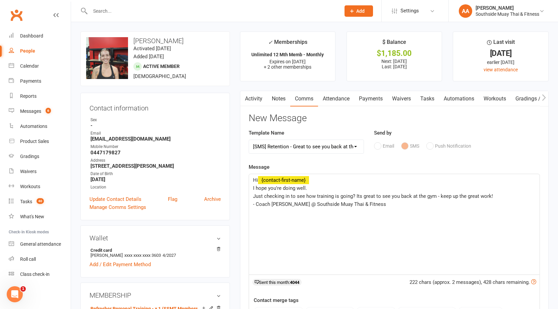
click at [308, 137] on div "Template Name Select Template [SMS] Outreach Message: High Risk – Personal From…" at bounding box center [307, 141] width 116 height 25
click at [305, 150] on select "Select Template [SMS] Outreach Message: High Risk – Personal From Trainer + Ree…" at bounding box center [306, 146] width 115 height 13
click at [249, 140] on select "Select Template [SMS] Outreach Message: High Risk – Personal From Trainer + Ree…" at bounding box center [306, 146] width 115 height 13
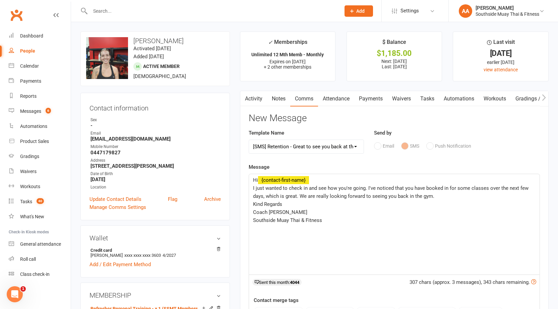
click at [328, 153] on select "Select Template [SMS] Outreach Message: High Risk – Personal From Trainer + Ree…" at bounding box center [306, 146] width 115 height 13
click at [249, 140] on select "Select Template [SMS] Outreach Message: High Risk – Personal From Trainer + Ree…" at bounding box center [306, 146] width 115 height 13
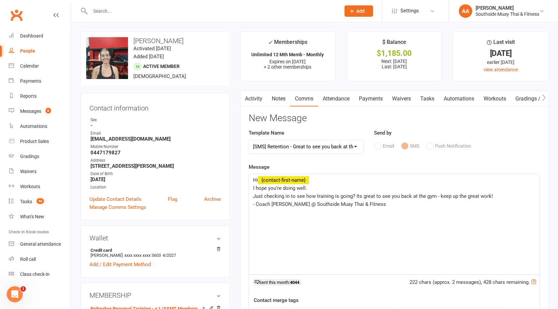
click at [342, 148] on select "Select Template [SMS] Outreach Message: High Risk – Personal From Trainer + Ree…" at bounding box center [306, 146] width 115 height 13
click at [249, 140] on select "Select Template [SMS] Outreach Message: High Risk – Personal From Trainer + Ree…" at bounding box center [306, 146] width 115 height 13
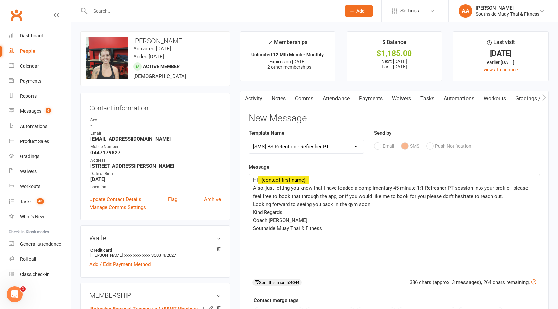
click at [318, 147] on select "Select Template [SMS] Outreach Message: High Risk – Personal From Trainer + Ree…" at bounding box center [306, 146] width 115 height 13
click at [249, 140] on select "Select Template [SMS] Outreach Message: High Risk – Personal From Trainer + Ree…" at bounding box center [306, 146] width 115 height 13
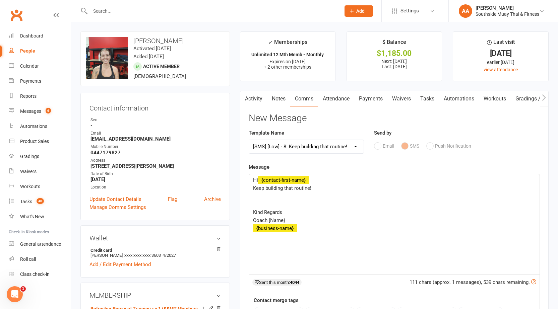
click at [320, 145] on select "Select Template [SMS] Outreach Message: High Risk – Personal From Trainer + Ree…" at bounding box center [306, 146] width 115 height 13
click at [424, 244] on div "Hi ﻿ {contact-first-name} Keep building that routine! ﻿ ﻿ Kind Regards Coach [N…" at bounding box center [394, 224] width 290 height 100
click at [320, 147] on select "Select Template [SMS] Outreach Message: High Risk – Personal From Trainer + Ree…" at bounding box center [306, 146] width 115 height 13
click at [249, 140] on select "Select Template [SMS] Outreach Message: High Risk – Personal From Trainer + Ree…" at bounding box center [306, 146] width 115 height 13
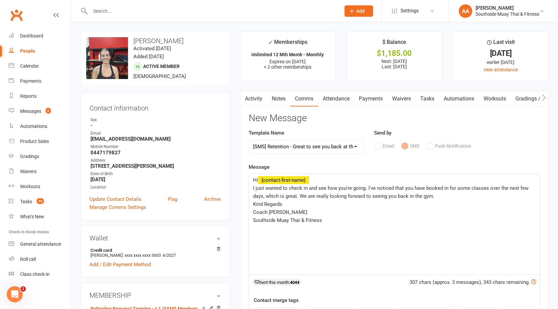
click at [340, 151] on select "Select Template [SMS] Outreach Message: High Risk – Personal From Trainer + Ree…" at bounding box center [306, 146] width 115 height 13
select select "9"
click at [249, 140] on select "Select Template [SMS] Outreach Message: High Risk – Personal From Trainer + Ree…" at bounding box center [306, 146] width 115 height 13
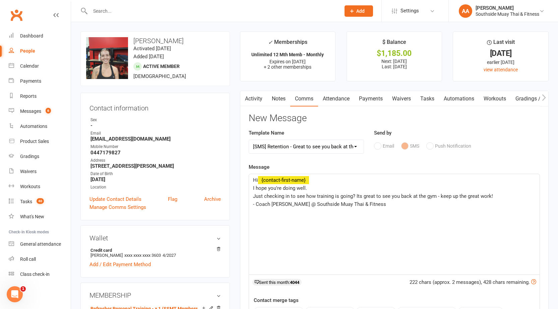
click at [493, 197] on p "Just checking in to see how training is going? Its great to see you back at the…" at bounding box center [394, 196] width 282 height 8
click at [284, 207] on p "Also, there is a PT session on your profile ready for booking" at bounding box center [394, 204] width 282 height 8
click at [413, 205] on p "Also, there is a refresher PT session on your profile ready for booking" at bounding box center [394, 204] width 282 height 8
click at [478, 207] on span "Also, there is a refresher PT session on your profile ready for booking, If you…" at bounding box center [376, 204] width 247 height 6
click at [492, 206] on span "Also, there is a refresher PT session on your profile ready for booking, If you…" at bounding box center [375, 204] width 245 height 6
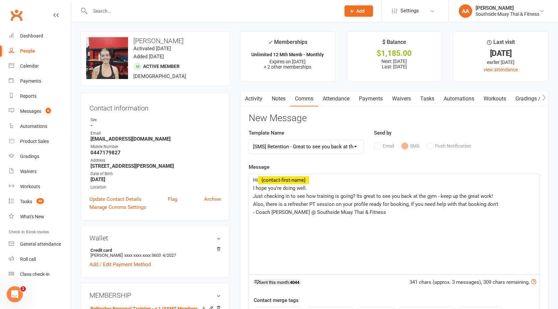
click at [508, 210] on p "- Coach [PERSON_NAME] @ Southside Muay Thai & Fitness" at bounding box center [394, 212] width 282 height 8
click at [509, 204] on p "Also, there is a refresher PT session on your profile ready for booking, If you…" at bounding box center [394, 204] width 282 height 8
click at [275, 222] on span "- Coach [PERSON_NAME] @ Southside Muay Thai & Fitness" at bounding box center [319, 220] width 133 height 6
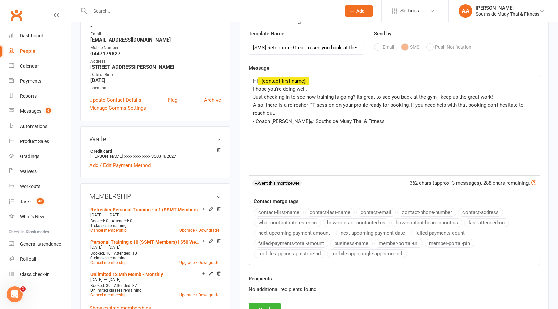
scroll to position [100, 0]
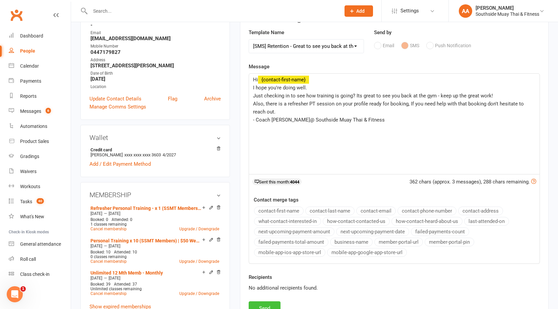
click at [264, 308] on button "Send" at bounding box center [265, 308] width 32 height 14
select select
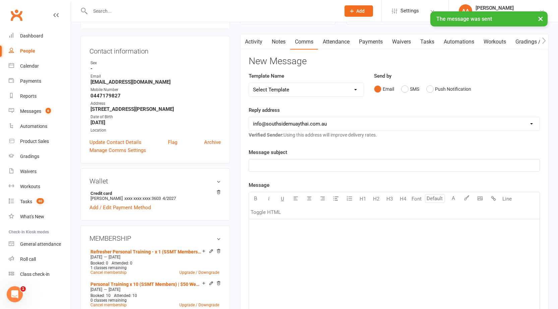
scroll to position [0, 0]
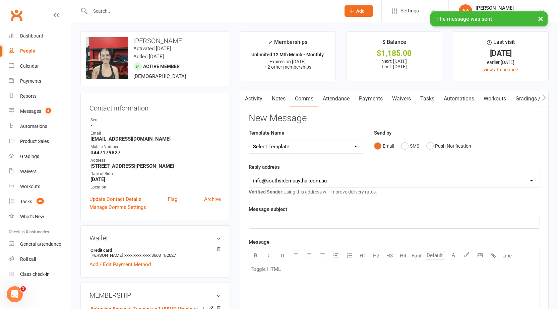
click at [250, 93] on link "Activity" at bounding box center [253, 98] width 27 height 15
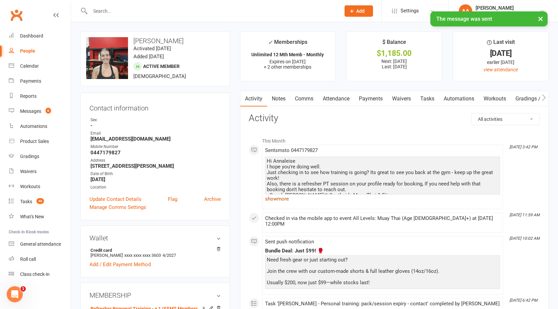
click at [282, 198] on link "show more" at bounding box center [382, 198] width 235 height 9
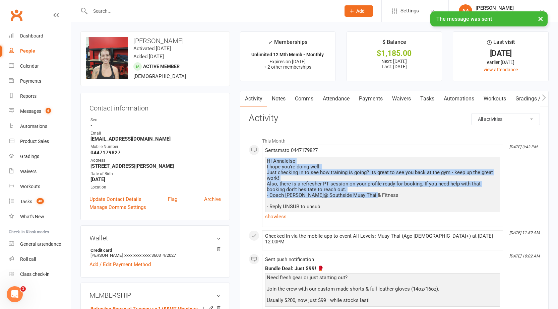
drag, startPoint x: 268, startPoint y: 160, endPoint x: 382, endPoint y: 195, distance: 119.3
click at [382, 195] on div "Hi [PERSON_NAME] I hope you're doing well. Just checking in to see how training…" at bounding box center [382, 183] width 231 height 51
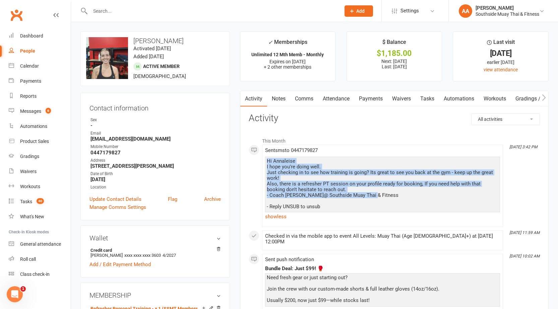
copy div "Hi [PERSON_NAME] I hope you're doing well. Just checking in to see how training…"
click at [307, 100] on link "Comms" at bounding box center [304, 98] width 28 height 15
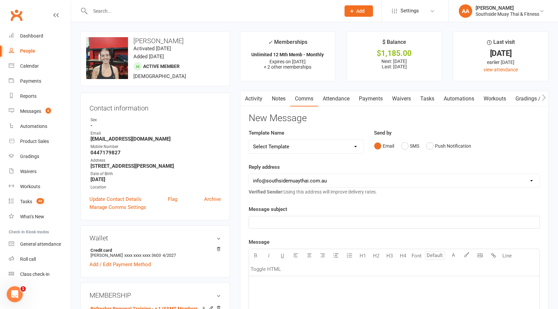
click at [280, 101] on link "Notes" at bounding box center [278, 98] width 23 height 15
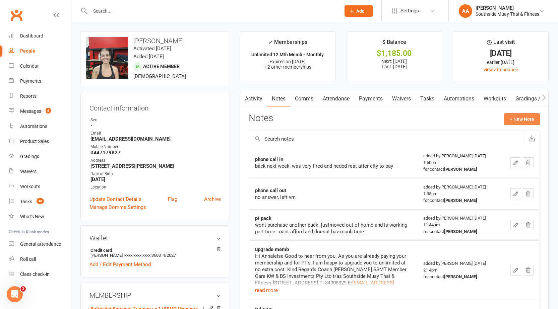
click at [510, 118] on button "+ New Note" at bounding box center [522, 119] width 36 height 12
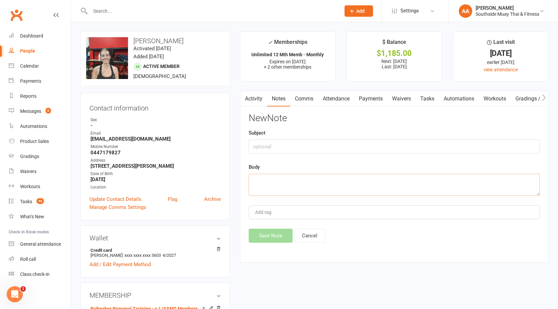
click at [274, 177] on textarea at bounding box center [394, 185] width 291 height 22
paste textarea "Hi [PERSON_NAME] I hope you're doing well. Just checking in to see how training…"
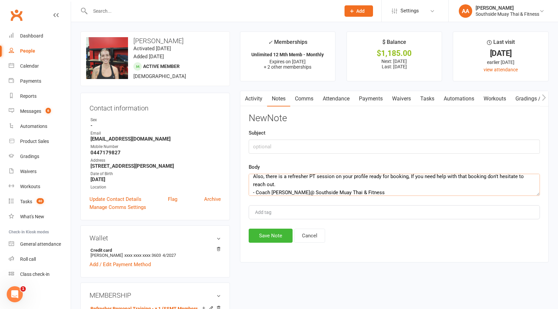
type textarea "Hi [PERSON_NAME] I hope you're doing well. Just checking in to see how training…"
click at [291, 147] on input "text" at bounding box center [394, 147] width 291 height 14
type input "P"
type input "Ret"
click at [261, 236] on button "Save Note" at bounding box center [271, 236] width 44 height 14
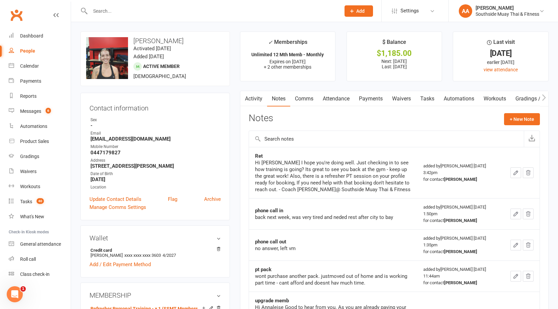
click at [161, 11] on input "text" at bounding box center [212, 10] width 248 height 9
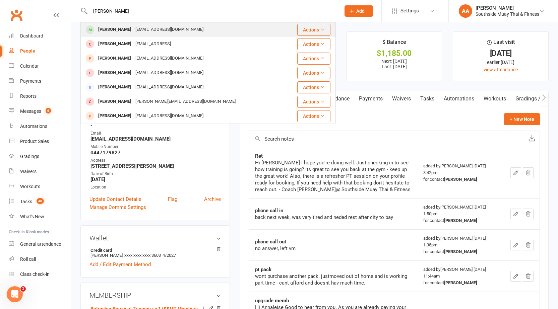
type input "[PERSON_NAME]"
click at [155, 27] on div "[EMAIL_ADDRESS][DOMAIN_NAME]" at bounding box center [169, 30] width 72 height 10
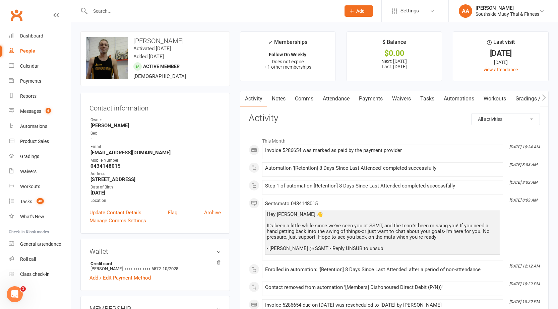
click at [220, 11] on input "text" at bounding box center [212, 10] width 248 height 9
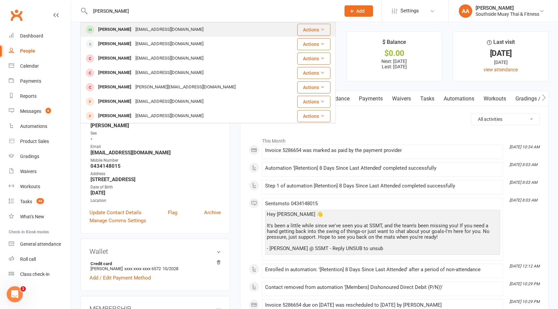
type input "[PERSON_NAME]"
click at [208, 27] on div "[PERSON_NAME] [EMAIL_ADDRESS][DOMAIN_NAME]" at bounding box center [186, 30] width 211 height 14
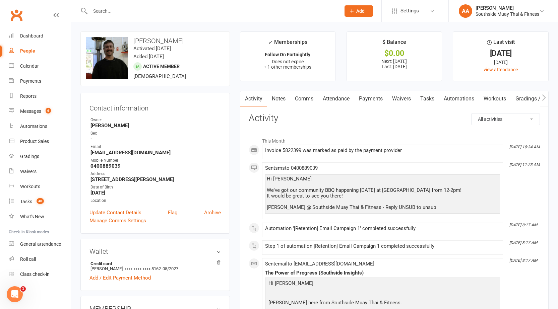
click at [170, 7] on input "text" at bounding box center [212, 10] width 248 height 9
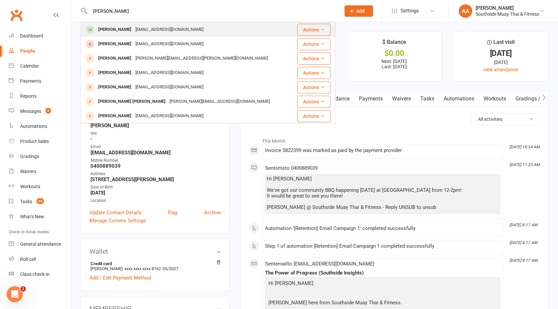
type input "[PERSON_NAME]"
click at [173, 24] on div "[PERSON_NAME] [EMAIL_ADDRESS][DOMAIN_NAME]" at bounding box center [187, 30] width 212 height 14
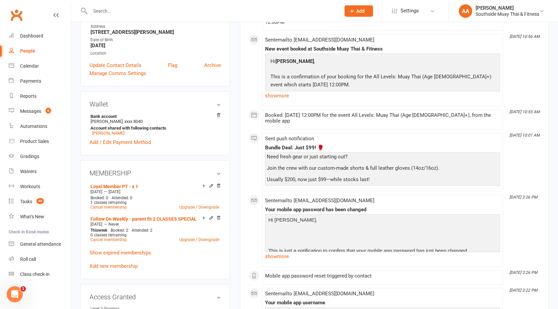
scroll to position [33, 0]
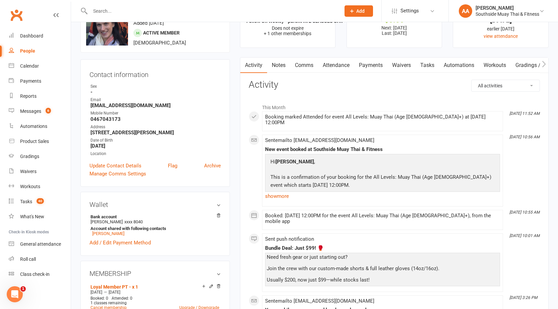
click at [285, 66] on link "Notes" at bounding box center [278, 65] width 23 height 15
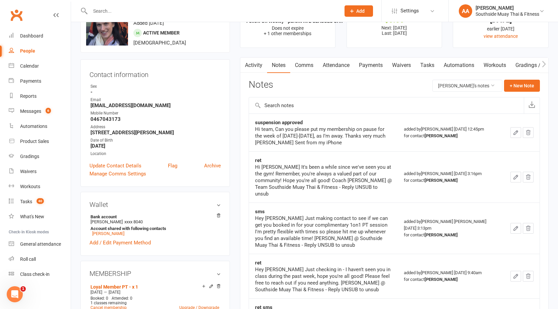
scroll to position [134, 0]
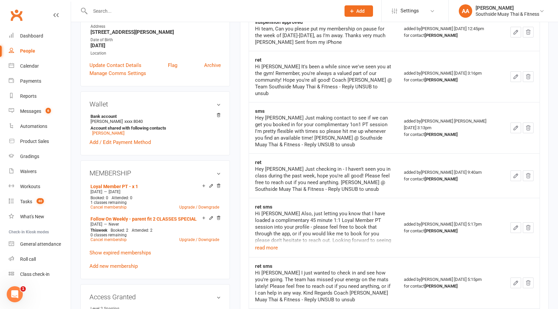
click at [175, 12] on input "text" at bounding box center [212, 10] width 248 height 9
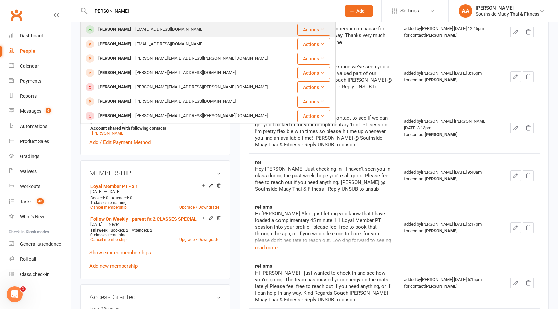
type input "[PERSON_NAME]"
click at [154, 31] on div "[EMAIL_ADDRESS][DOMAIN_NAME]" at bounding box center [169, 30] width 72 height 10
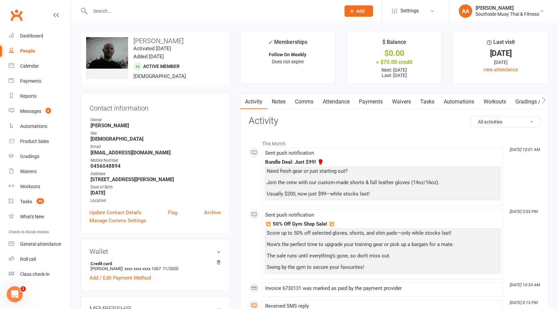
click at [276, 100] on link "Notes" at bounding box center [278, 101] width 23 height 15
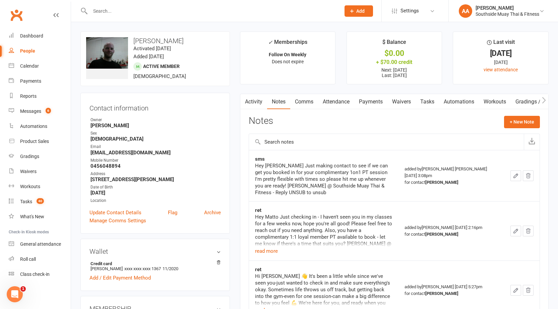
click at [184, 14] on input "text" at bounding box center [212, 10] width 248 height 9
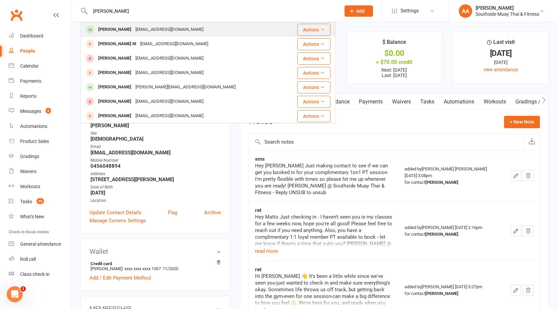
type input "[PERSON_NAME]"
click at [188, 28] on div "[EMAIL_ADDRESS][DOMAIN_NAME]" at bounding box center [169, 30] width 72 height 10
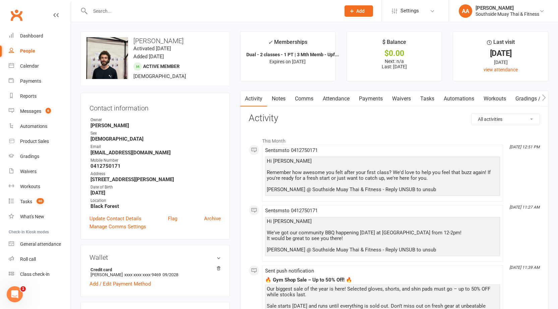
click at [276, 96] on link "Notes" at bounding box center [278, 98] width 23 height 15
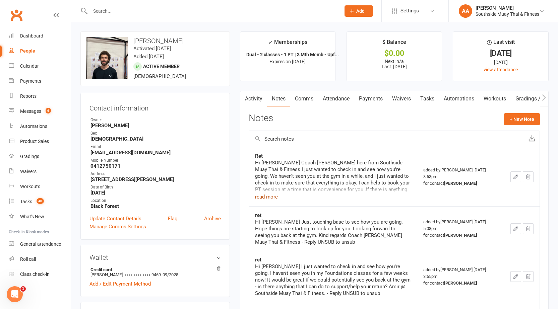
click at [274, 196] on button "read more" at bounding box center [266, 197] width 23 height 8
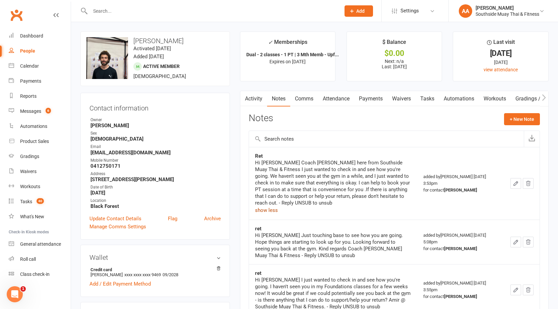
click at [250, 96] on link "Activity" at bounding box center [253, 98] width 27 height 15
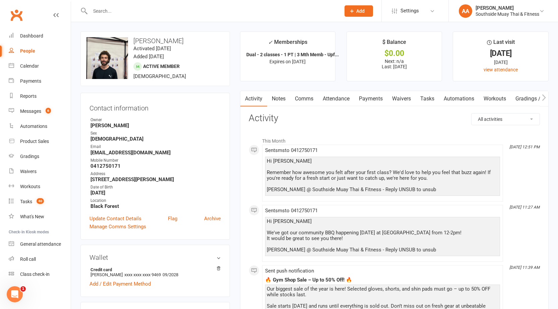
click at [148, 7] on input "text" at bounding box center [212, 10] width 248 height 9
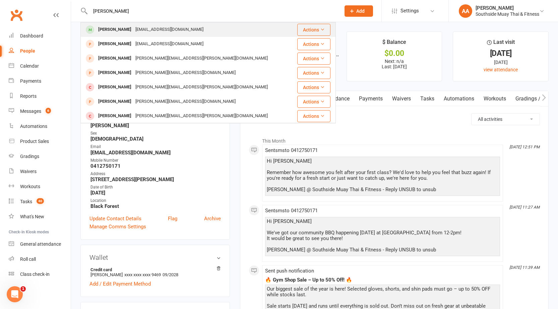
type input "[PERSON_NAME]"
click at [140, 25] on div "[EMAIL_ADDRESS][DOMAIN_NAME]" at bounding box center [169, 30] width 72 height 10
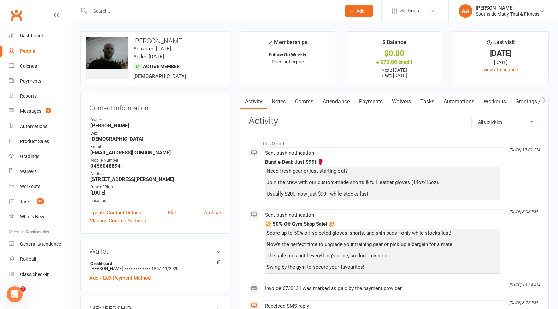
click at [279, 100] on link "Notes" at bounding box center [278, 101] width 23 height 15
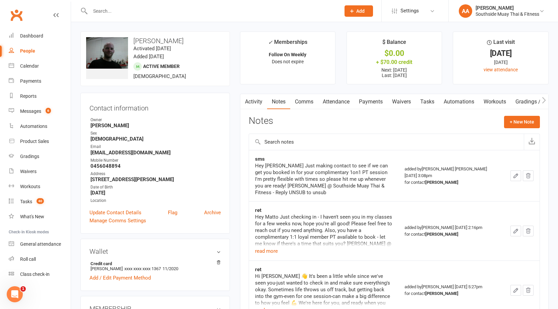
click at [305, 98] on link "Comms" at bounding box center [304, 101] width 28 height 15
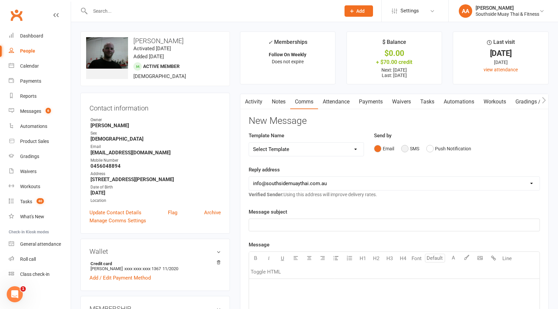
click at [414, 148] on button "SMS" at bounding box center [410, 148] width 18 height 13
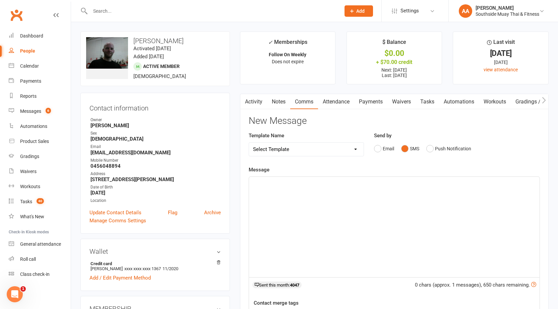
click at [328, 144] on select "Select Template [SMS] Outreach Message: High Risk – Personal From Trainer + Ree…" at bounding box center [306, 149] width 115 height 13
click at [227, 101] on div "Contact information Owner [PERSON_NAME] Sex [DEMOGRAPHIC_DATA] Email [EMAIL_ADD…" at bounding box center [154, 163] width 149 height 141
click at [334, 99] on link "Attendance" at bounding box center [336, 101] width 36 height 15
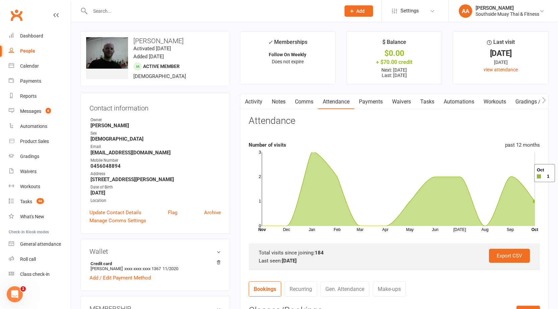
click at [526, 173] on rect at bounding box center [398, 189] width 273 height 74
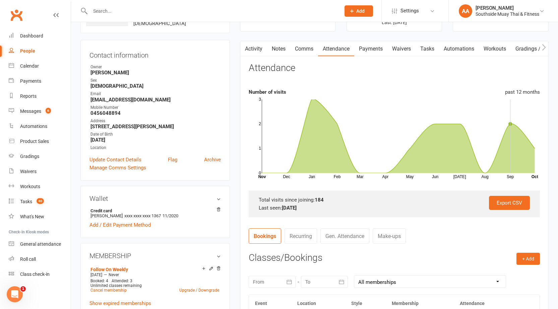
scroll to position [134, 0]
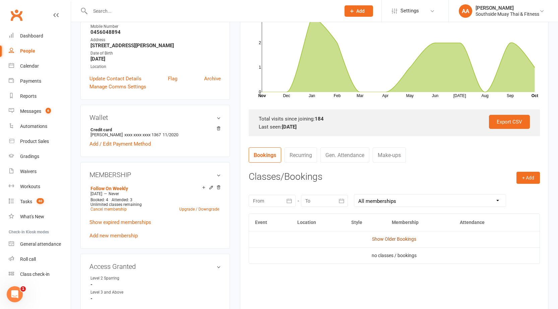
click at [401, 242] on link "Show Older Bookings" at bounding box center [394, 238] width 44 height 5
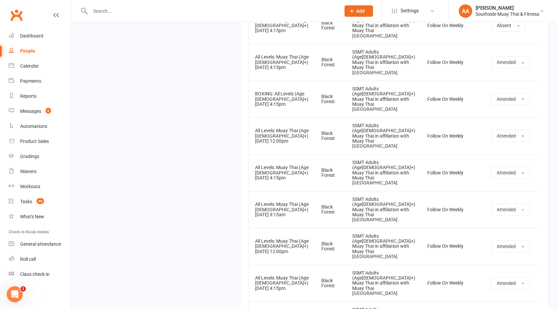
scroll to position [6086, 0]
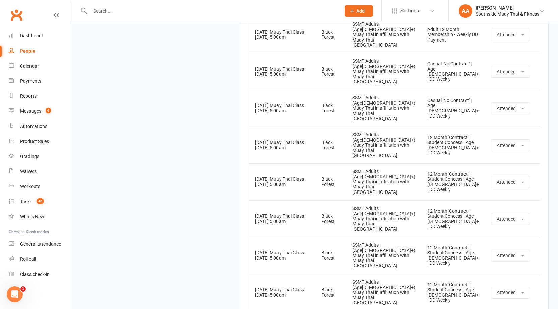
scroll to position [0, 0]
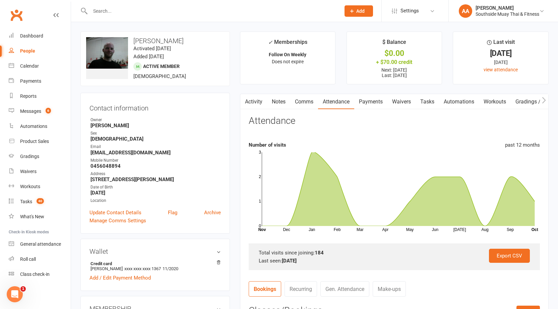
click at [283, 101] on link "Notes" at bounding box center [278, 101] width 23 height 15
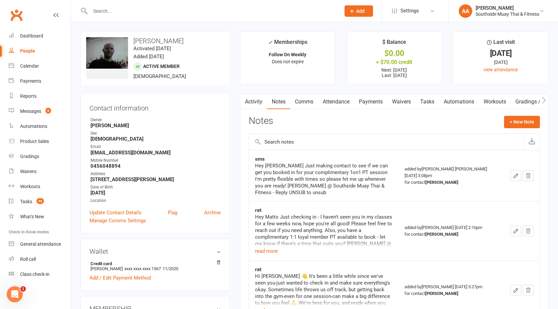
click at [306, 102] on link "Comms" at bounding box center [304, 101] width 28 height 15
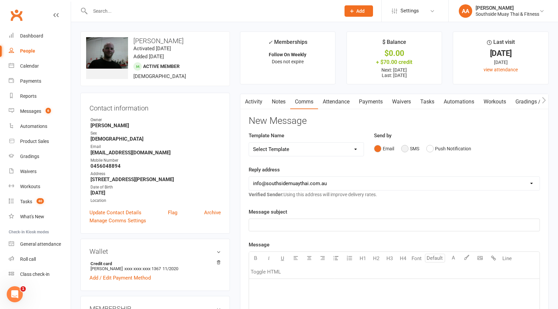
click at [408, 146] on button "SMS" at bounding box center [410, 148] width 18 height 13
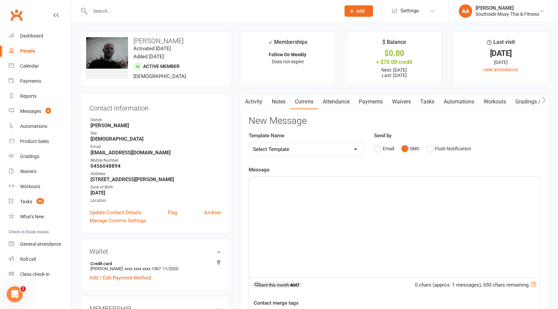
click at [313, 147] on select "Select Template [SMS] Outreach Message: High Risk – Personal From Trainer + Ree…" at bounding box center [306, 149] width 115 height 13
click at [249, 143] on select "Select Template [SMS] Outreach Message: High Risk – Personal From Trainer + Ree…" at bounding box center [306, 149] width 115 height 13
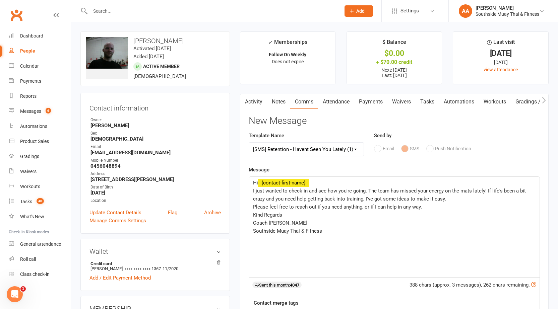
click at [343, 147] on select "Select Template [SMS] Outreach Message: High Risk – Personal From Trainer + Ree…" at bounding box center [306, 149] width 115 height 13
click at [249, 143] on select "Select Template [SMS] Outreach Message: High Risk – Personal From Trainer + Ree…" at bounding box center [306, 149] width 115 height 13
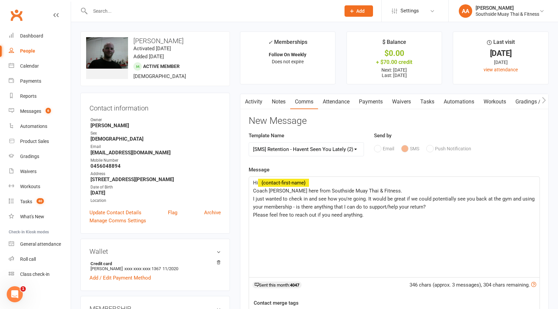
click at [311, 148] on select "Select Template [SMS] Outreach Message: High Risk – Personal From Trainer + Ree…" at bounding box center [306, 149] width 115 height 13
select select "12"
click at [249, 143] on select "Select Template [SMS] Outreach Message: High Risk – Personal From Trainer + Ree…" at bounding box center [306, 149] width 115 height 13
click at [298, 215] on p "I just wanted to check in and see how you're going. We haven't seen you at the …" at bounding box center [394, 207] width 282 height 24
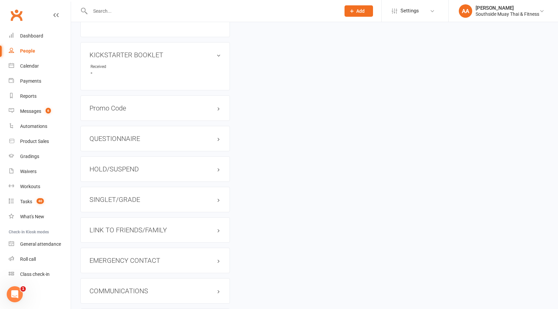
scroll to position [469, 0]
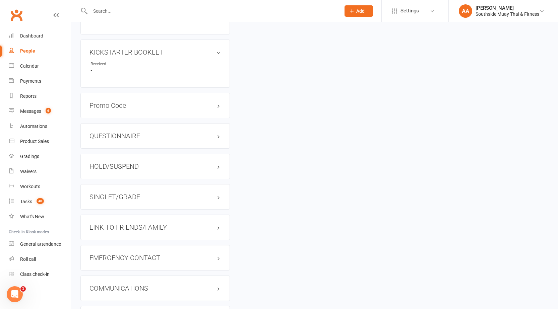
click at [159, 202] on div "SINGLET/GRADE" at bounding box center [154, 196] width 149 height 25
click at [163, 196] on h3 "SINGLET/GRADE" at bounding box center [154, 196] width 131 height 7
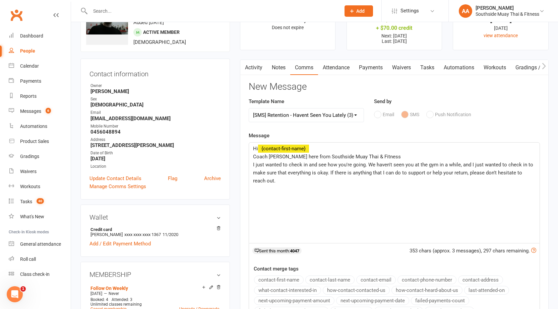
scroll to position [33, 0]
click at [328, 175] on span "I just wanted to check in and see how you're going. We haven't seen you at the …" at bounding box center [393, 173] width 281 height 22
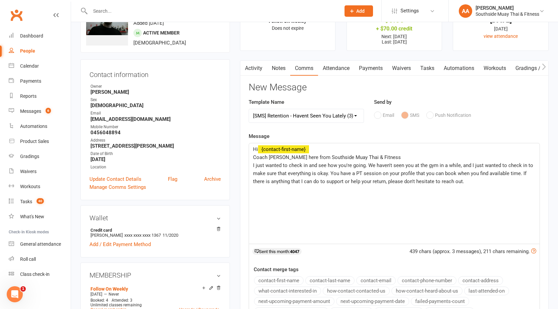
click at [275, 155] on span "Coach [PERSON_NAME] here from Southside Muay Thai & Fitness" at bounding box center [327, 157] width 148 height 6
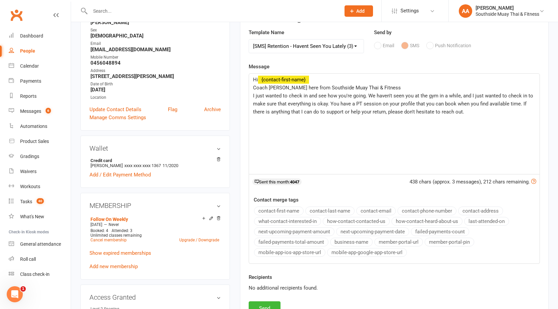
scroll to position [201, 0]
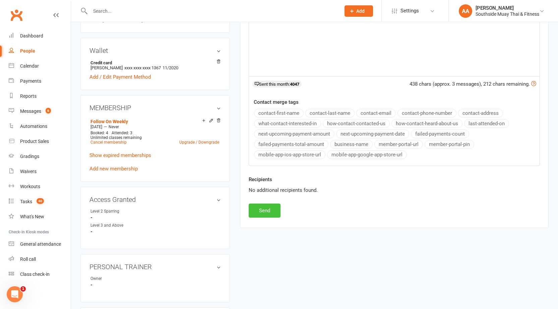
click at [267, 212] on button "Send" at bounding box center [265, 211] width 32 height 14
select select
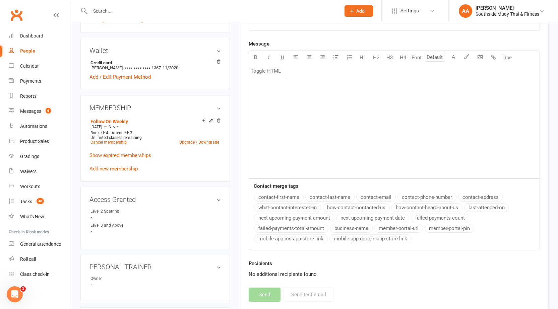
scroll to position [33, 0]
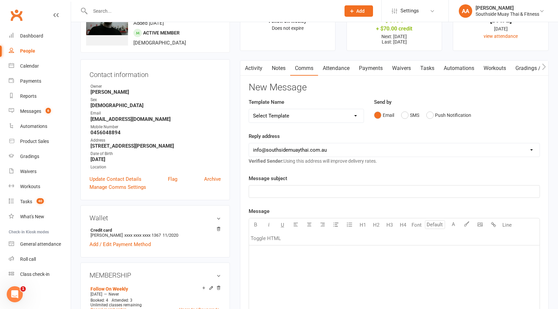
click at [260, 68] on link "Activity" at bounding box center [253, 68] width 27 height 15
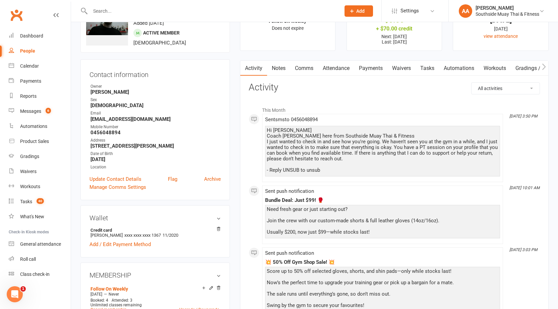
drag, startPoint x: 267, startPoint y: 129, endPoint x: 361, endPoint y: 177, distance: 105.5
click at [361, 177] on div "Hi [PERSON_NAME] Coach [PERSON_NAME] here from Southside Muay Thai & Fitness I …" at bounding box center [382, 151] width 235 height 51
copy div "Hi [PERSON_NAME] Coach [PERSON_NAME] here from Southside Muay Thai & Fitness I …"
click at [287, 66] on link "Notes" at bounding box center [278, 68] width 23 height 15
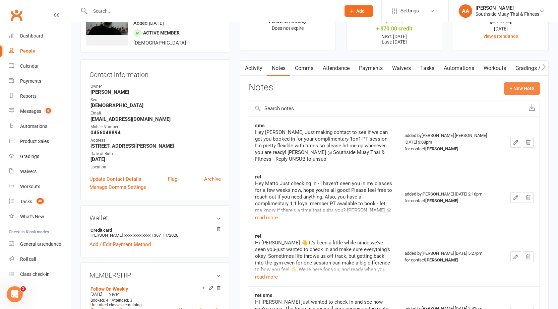
click at [506, 90] on button "+ New Note" at bounding box center [522, 88] width 36 height 12
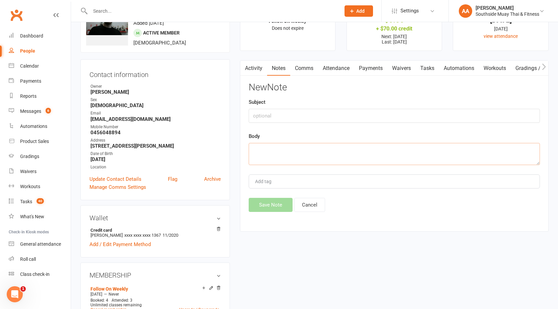
click at [295, 164] on textarea at bounding box center [394, 154] width 291 height 22
paste textarea "Hi [PERSON_NAME] Coach [PERSON_NAME] here from Southside Muay Thai & Fitness I …"
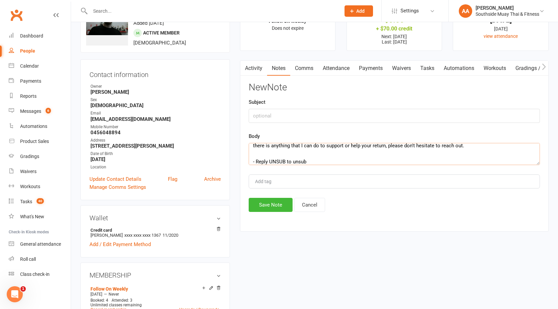
type textarea "Hi [PERSON_NAME] Coach [PERSON_NAME] here from Southside Muay Thai & Fitness I …"
click at [278, 113] on input "text" at bounding box center [394, 116] width 291 height 14
type input "Ret"
click at [277, 203] on button "Save Note" at bounding box center [271, 205] width 44 height 14
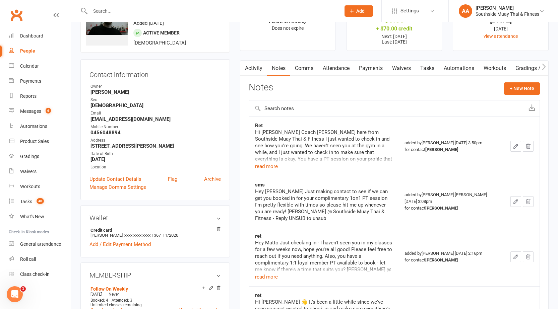
click at [146, 7] on input "text" at bounding box center [212, 10] width 248 height 9
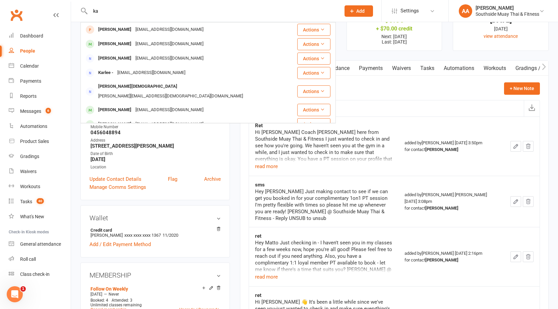
type input "k"
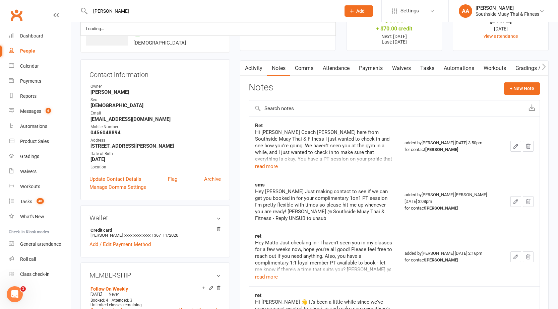
type input "[PERSON_NAME]"
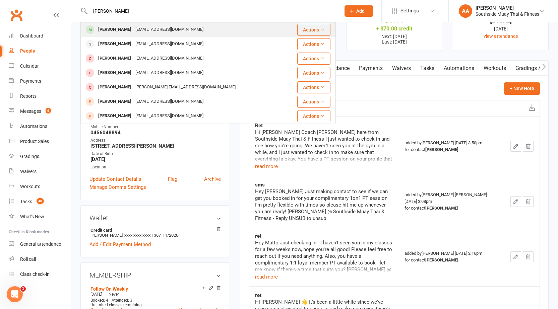
click at [139, 34] on div "[EMAIL_ADDRESS][DOMAIN_NAME]" at bounding box center [169, 30] width 72 height 10
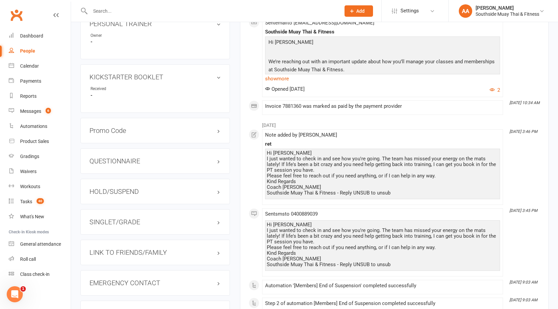
scroll to position [536, 0]
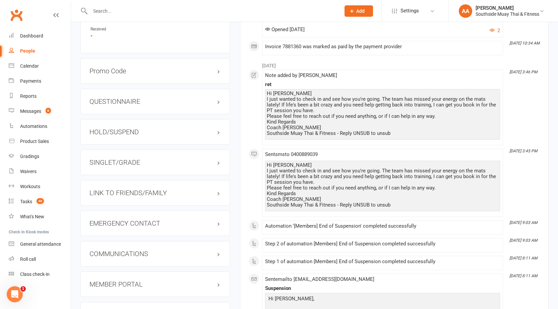
click at [134, 164] on h3 "SINGLET/GRADE" at bounding box center [154, 162] width 131 height 7
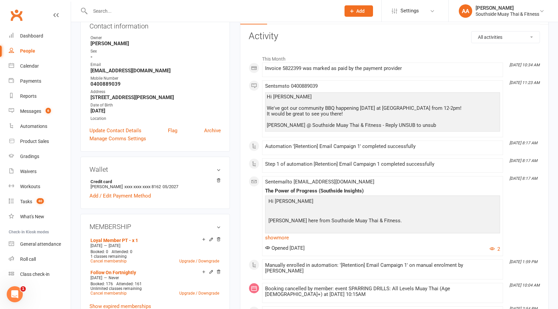
scroll to position [67, 0]
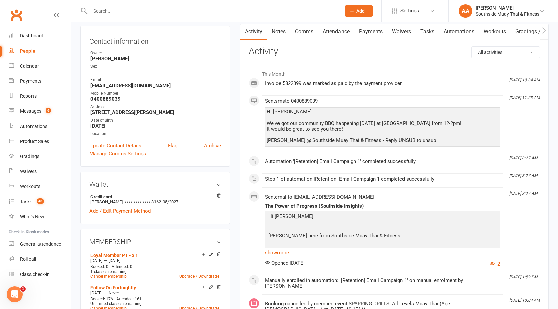
click at [300, 28] on link "Comms" at bounding box center [304, 31] width 28 height 15
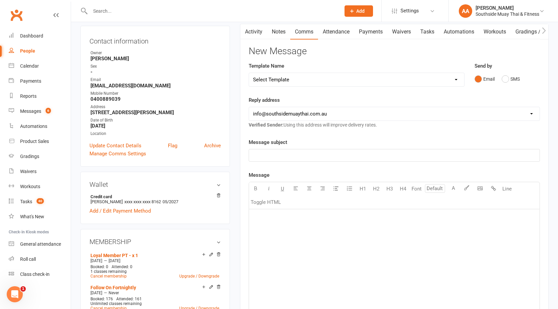
click at [501, 76] on div "Email SMS" at bounding box center [506, 79] width 65 height 13
click at [509, 80] on button "SMS" at bounding box center [510, 79] width 18 height 13
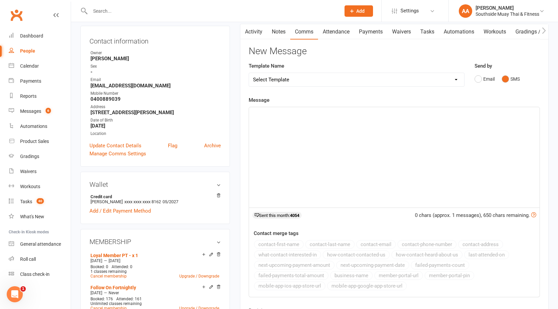
click at [392, 78] on select "Select Template [SMS] Outreach Message: High Risk – Personal From Trainer + Ree…" at bounding box center [356, 79] width 215 height 13
select select "10"
click at [249, 73] on select "Select Template [SMS] Outreach Message: High Risk – Personal From Trainer + Ree…" at bounding box center [356, 79] width 215 height 13
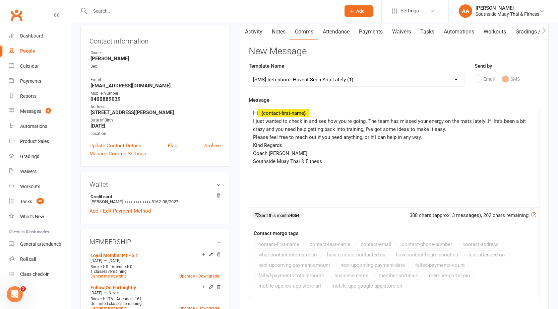
click at [365, 82] on select "Select Template [SMS] Outreach Message: High Risk – Personal From Trainer + Ree…" at bounding box center [356, 79] width 215 height 13
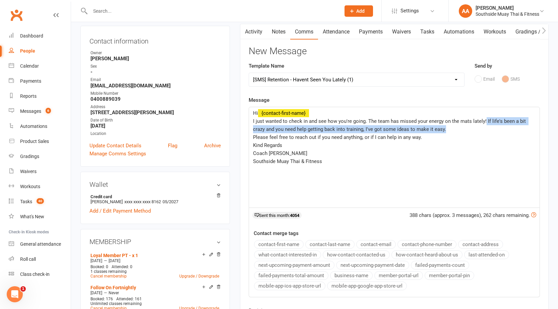
drag, startPoint x: 485, startPoint y: 121, endPoint x: 498, endPoint y: 131, distance: 16.5
click at [498, 131] on p "I just wanted to check in and see how you're going. The team has missed your en…" at bounding box center [394, 125] width 282 height 16
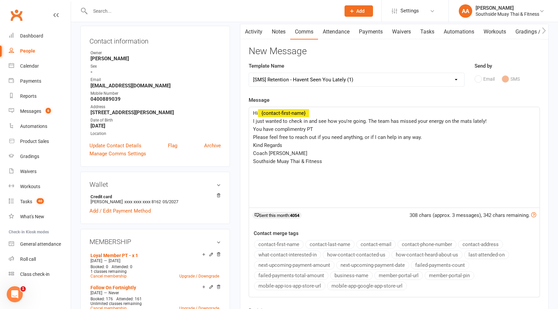
click at [283, 131] on span "You have complimentry PT" at bounding box center [283, 129] width 60 height 6
click at [323, 127] on p "You have complimentary PT" at bounding box center [394, 129] width 282 height 8
click at [422, 131] on span "You have complimentary PT session that you can book when you find availablel ti…" at bounding box center [347, 129] width 189 height 6
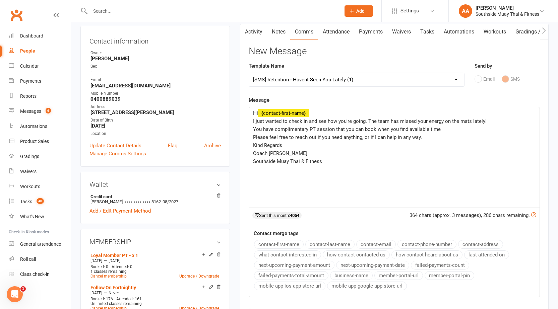
click at [444, 130] on p "You have complimentary PT session that you can book when you find available time" at bounding box center [394, 129] width 282 height 8
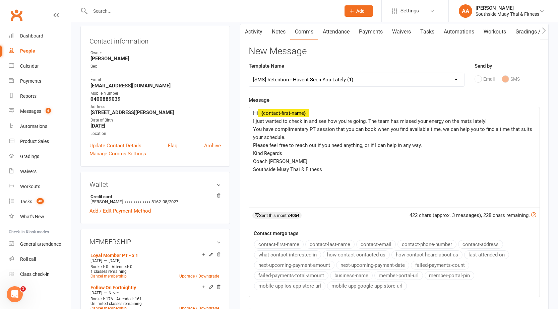
click at [253, 147] on span "Please feel free to reach out if you need anything, or if I can help in any way." at bounding box center [337, 145] width 169 height 6
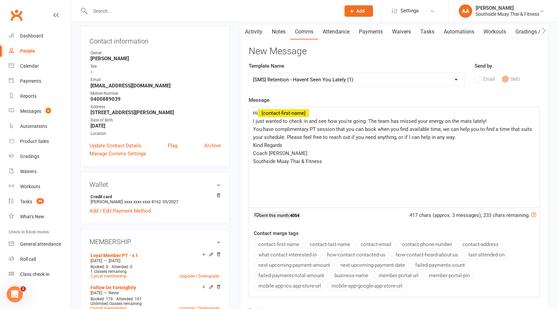
click at [277, 154] on span "Coach [PERSON_NAME]" at bounding box center [280, 153] width 54 height 6
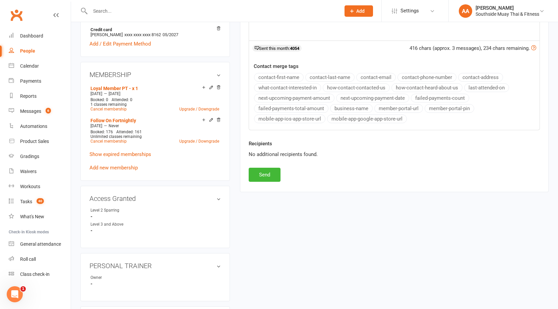
scroll to position [234, 0]
click at [267, 176] on button "Send" at bounding box center [265, 174] width 32 height 14
select select
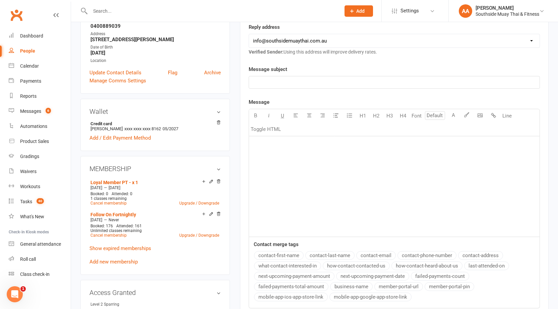
scroll to position [33, 0]
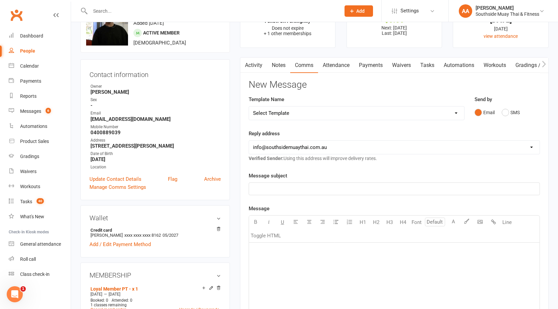
click at [256, 63] on link "Activity" at bounding box center [253, 65] width 27 height 15
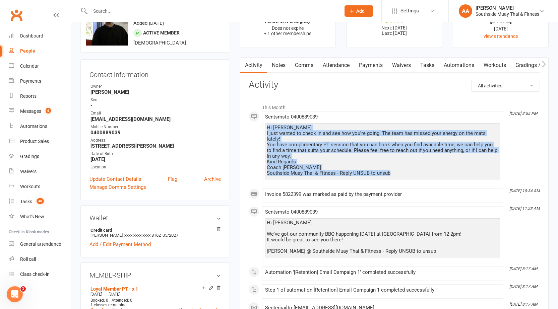
drag, startPoint x: 267, startPoint y: 126, endPoint x: 397, endPoint y: 169, distance: 137.3
click at [397, 169] on div "Hi [PERSON_NAME] I just wanted to check in and see how you're going. The team h…" at bounding box center [382, 150] width 231 height 51
copy div "Hi [PERSON_NAME] I just wanted to check in and see how you're going. The team h…"
click at [281, 66] on link "Notes" at bounding box center [278, 65] width 23 height 15
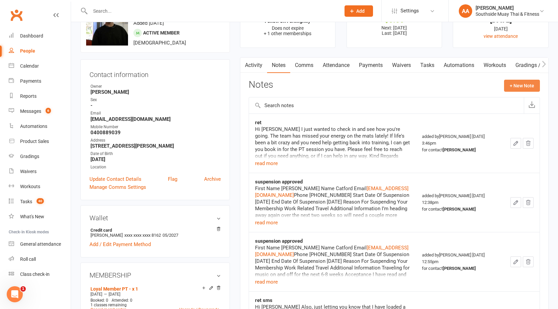
click at [516, 86] on button "+ New Note" at bounding box center [522, 86] width 36 height 12
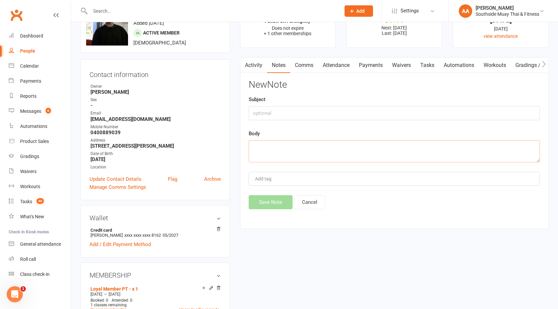
click at [263, 148] on textarea at bounding box center [394, 151] width 291 height 22
paste textarea "Hi [PERSON_NAME] I just wanted to check in and see how you're going. The team h…"
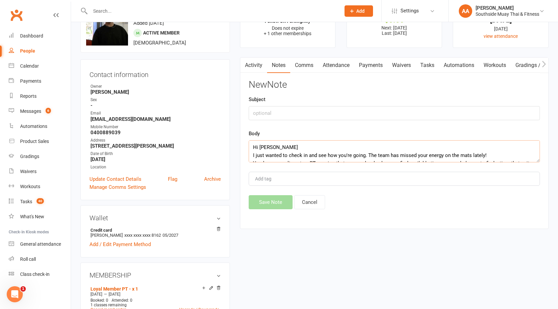
scroll to position [37, 0]
type textarea "Hi [PERSON_NAME] I just wanted to check in and see how you're going. The team h…"
click at [271, 110] on input "text" at bounding box center [394, 113] width 291 height 14
type input "T"
type input "Ret"
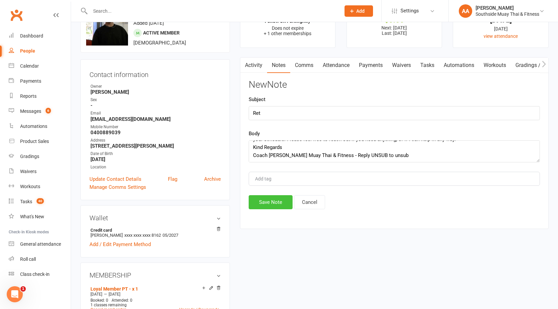
click at [260, 200] on button "Save Note" at bounding box center [271, 202] width 44 height 14
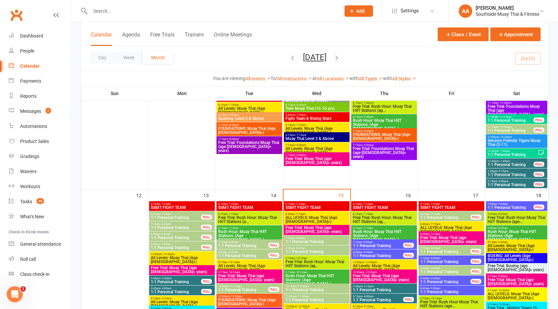
scroll to position [670, 0]
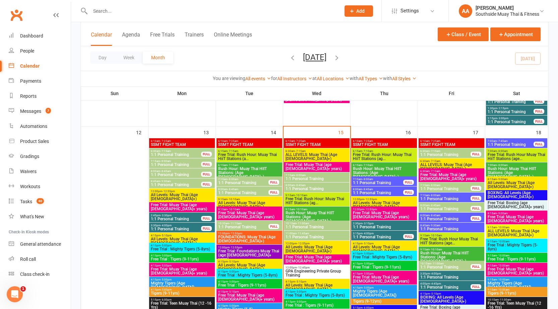
click at [456, 196] on span "7:15am - 8:00am" at bounding box center [445, 195] width 51 height 3
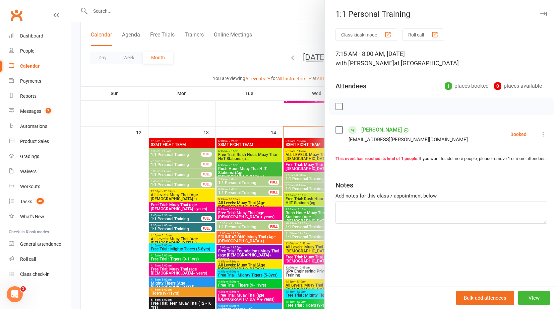
click at [295, 182] on div at bounding box center [314, 154] width 487 height 309
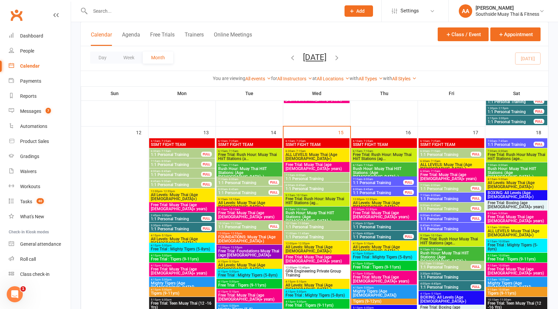
click at [447, 216] on span "8:00am - 8:45am" at bounding box center [445, 215] width 51 height 3
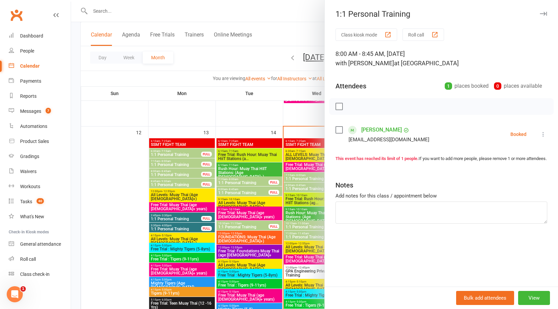
click at [297, 161] on div at bounding box center [314, 154] width 487 height 309
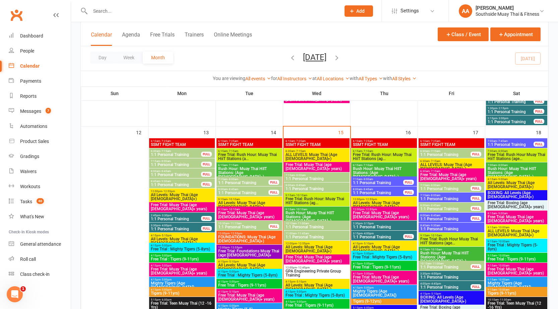
click at [182, 151] on span "6:30am - 7:15am" at bounding box center [175, 151] width 51 height 3
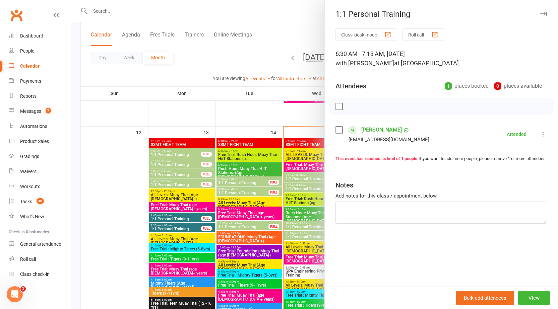
click at [180, 162] on div at bounding box center [314, 154] width 487 height 309
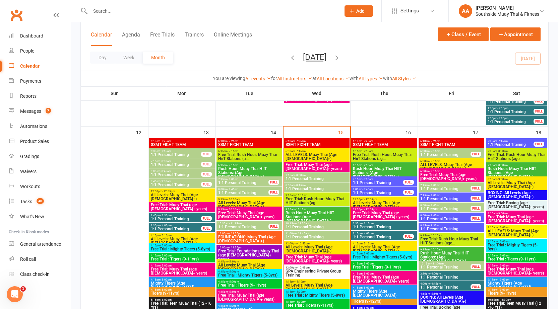
click at [180, 163] on span "1:1 Personal Training" at bounding box center [175, 165] width 51 height 4
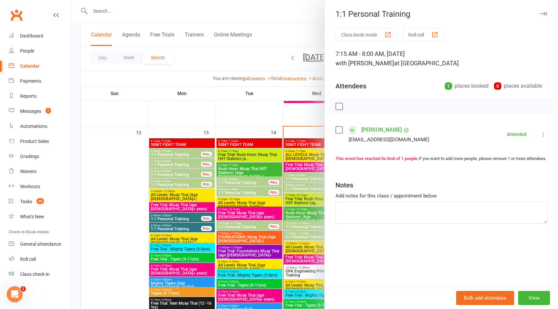
click at [180, 162] on div at bounding box center [314, 154] width 487 height 309
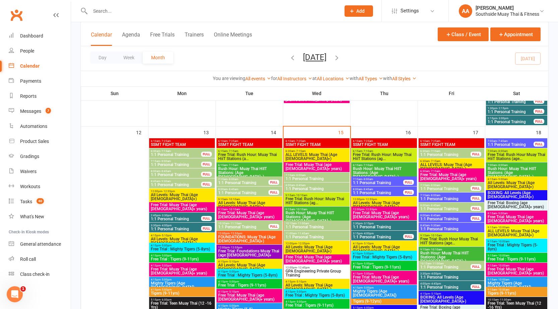
click at [179, 175] on span "1:1 Personal Training" at bounding box center [175, 175] width 51 height 4
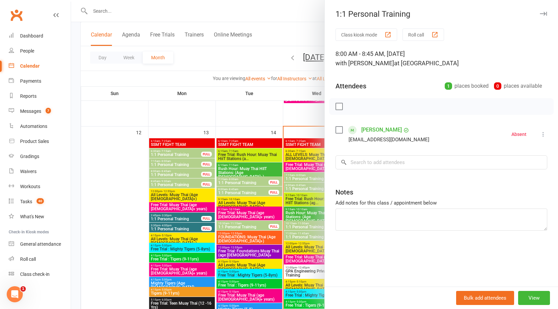
click at [179, 175] on div at bounding box center [314, 154] width 487 height 309
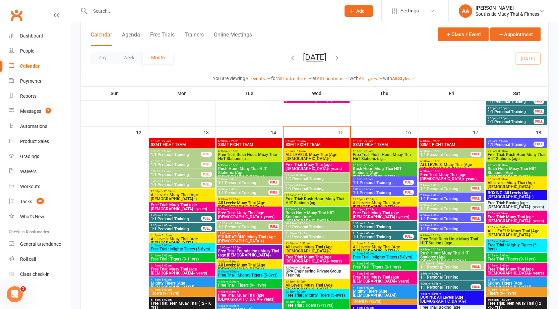
click at [178, 186] on span "1:1 Personal Training" at bounding box center [175, 185] width 51 height 4
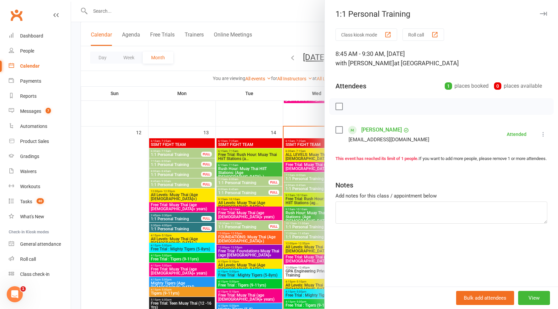
click at [178, 184] on div at bounding box center [314, 154] width 487 height 309
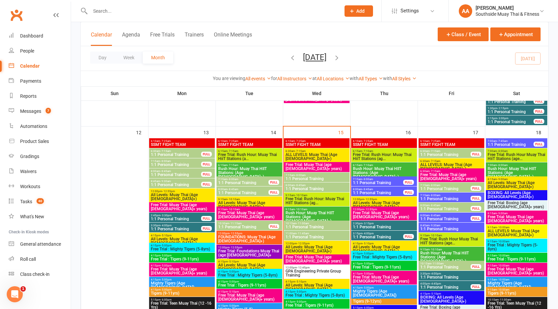
click at [181, 172] on span "8:00am - 8:45am" at bounding box center [175, 171] width 51 height 3
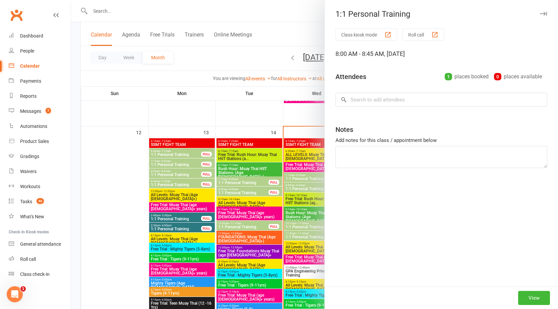
click at [181, 172] on div at bounding box center [314, 154] width 487 height 309
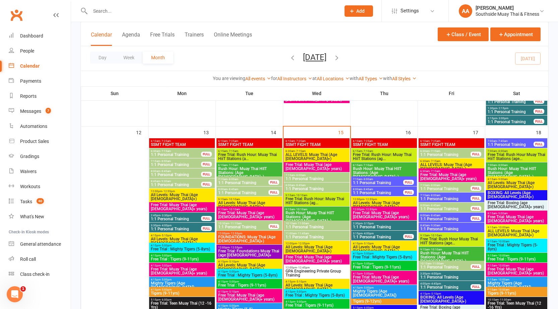
click at [181, 172] on span "8:00am - 8:45am" at bounding box center [175, 171] width 51 height 3
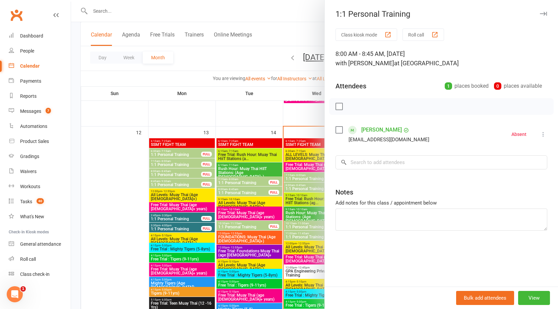
click at [178, 182] on div at bounding box center [314, 154] width 487 height 309
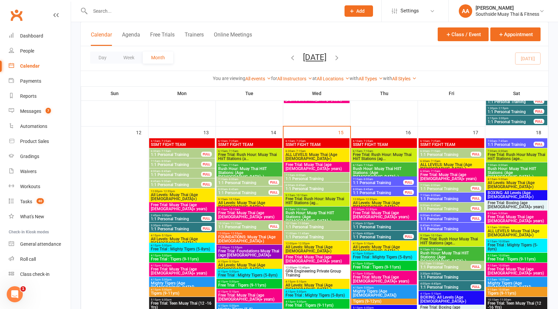
click at [255, 180] on span "7:15am - 8:00am" at bounding box center [243, 179] width 51 height 3
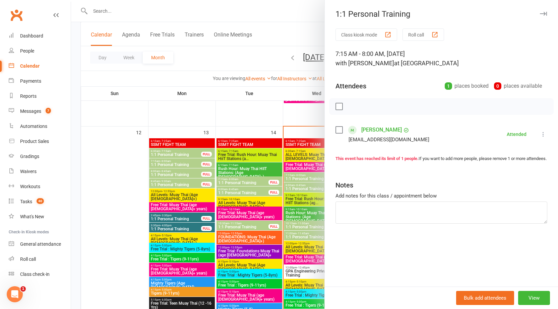
click at [247, 192] on div at bounding box center [314, 154] width 487 height 309
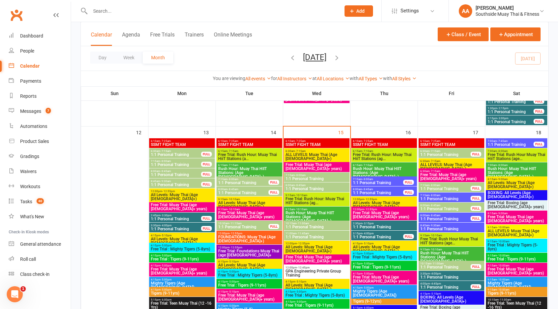
click at [247, 192] on span "1:1 Personal Training" at bounding box center [243, 193] width 51 height 4
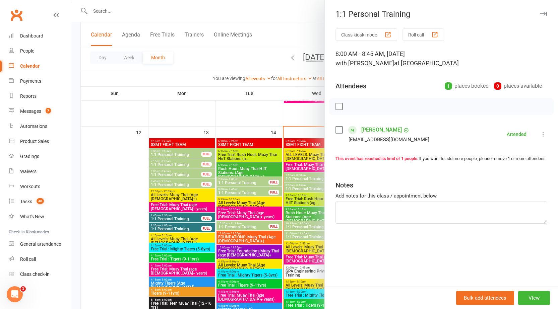
click at [247, 192] on div at bounding box center [314, 154] width 487 height 309
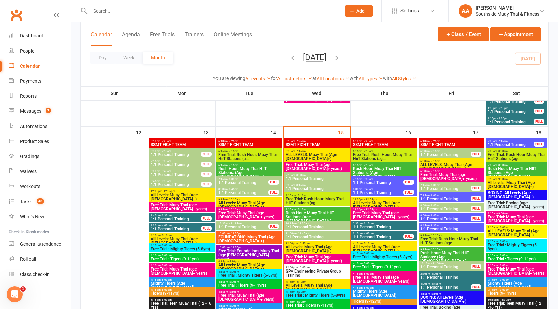
click at [465, 150] on span "6:30am - 7:15am" at bounding box center [445, 151] width 51 height 3
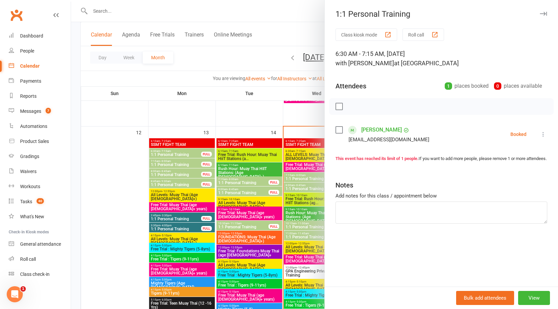
click at [295, 179] on div at bounding box center [314, 154] width 487 height 309
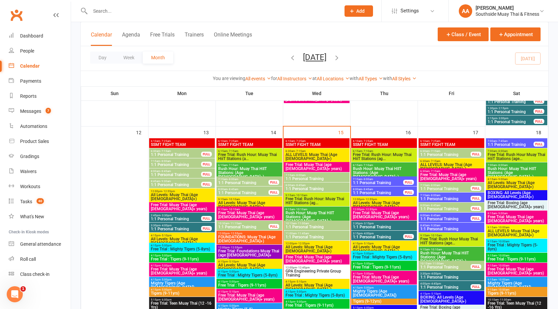
click at [454, 186] on span "7:15am - 8:00am" at bounding box center [445, 185] width 51 height 3
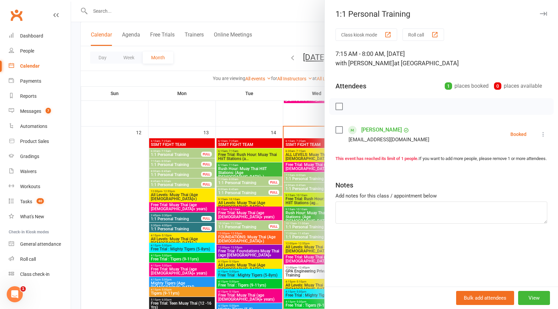
click at [301, 186] on div at bounding box center [314, 154] width 487 height 309
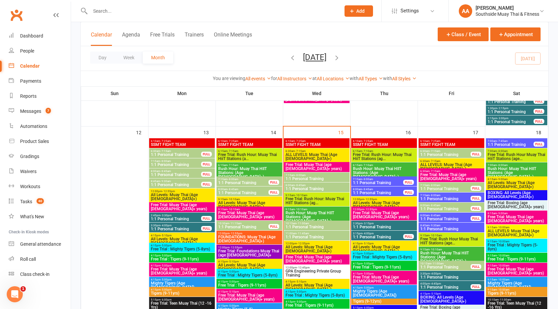
click at [455, 206] on span "8:00am - 8:45am" at bounding box center [445, 205] width 51 height 3
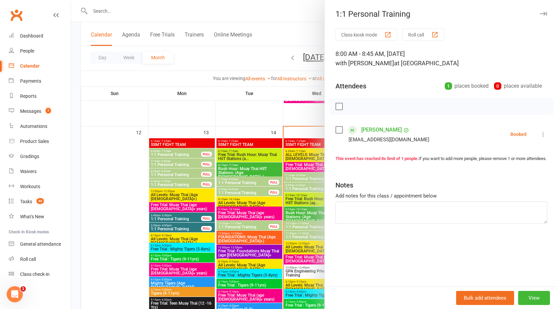
click at [296, 207] on div at bounding box center [314, 154] width 487 height 309
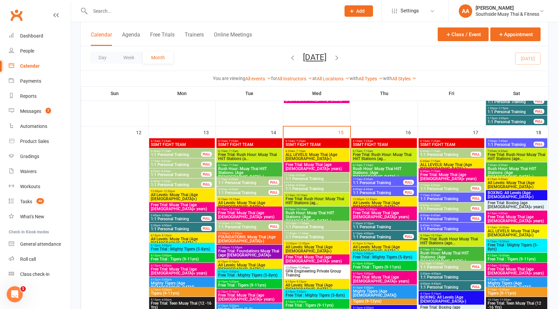
click at [453, 264] on span "10:15am - 11:00am" at bounding box center [445, 263] width 51 height 3
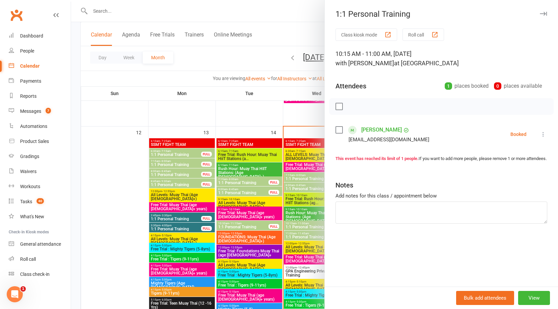
click at [309, 222] on div at bounding box center [314, 154] width 487 height 309
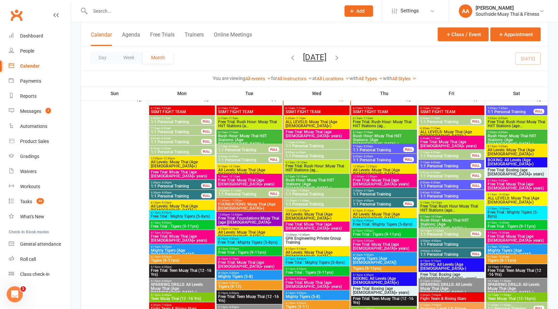
scroll to position [703, 0]
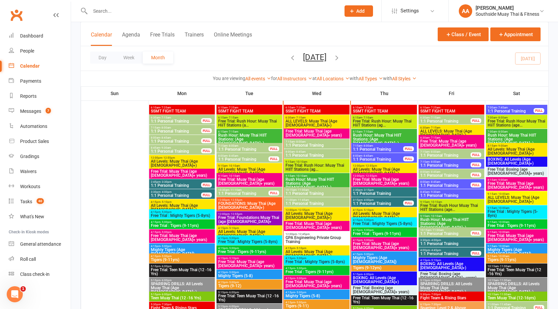
click at [303, 215] on span "All Levels: Muay Thai (Age [DEMOGRAPHIC_DATA]+)" at bounding box center [316, 216] width 63 height 8
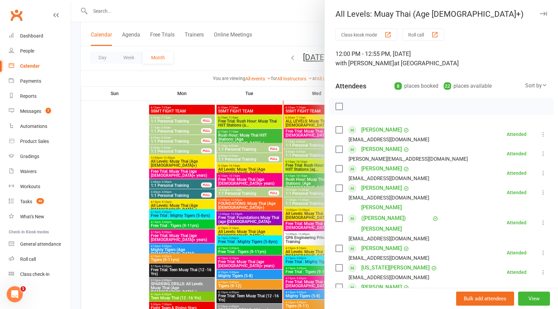
click at [297, 91] on div at bounding box center [314, 154] width 487 height 309
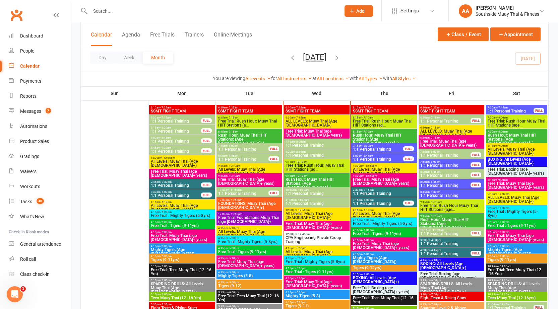
click at [390, 167] on span "12:00pm - 12:55pm" at bounding box center [383, 165] width 63 height 3
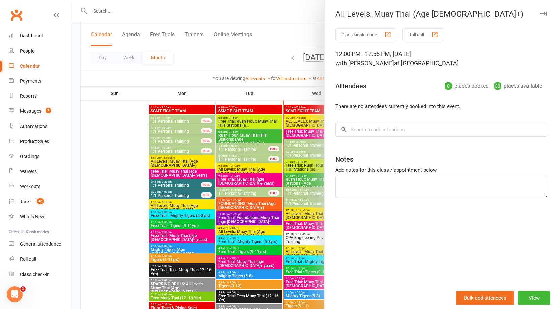
click at [306, 103] on div at bounding box center [314, 154] width 487 height 309
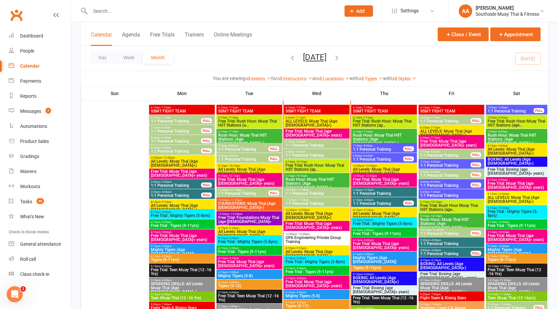
click at [255, 167] on span "All Levels: Muay Thai (Age [DEMOGRAPHIC_DATA]+)" at bounding box center [249, 171] width 63 height 8
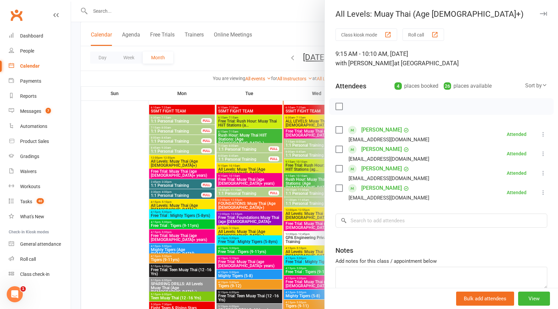
click at [251, 150] on div at bounding box center [314, 154] width 487 height 309
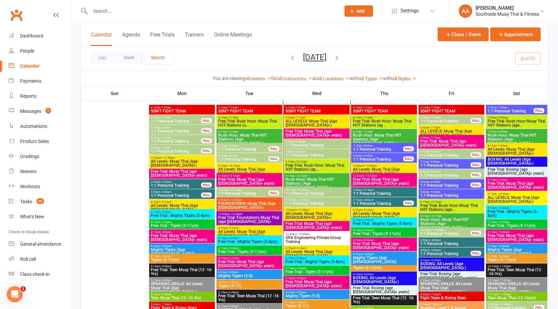
click at [176, 161] on span "All Levels: Muay Thai (Age [DEMOGRAPHIC_DATA]+)" at bounding box center [181, 163] width 63 height 8
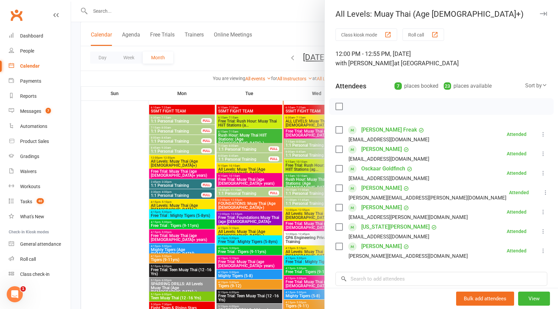
click at [293, 153] on div at bounding box center [314, 154] width 487 height 309
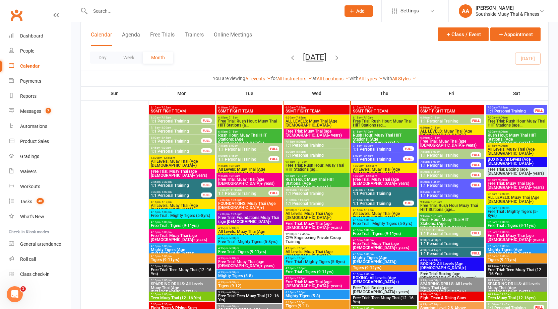
click at [309, 249] on span "4:15pm - 5:10pm" at bounding box center [316, 248] width 63 height 3
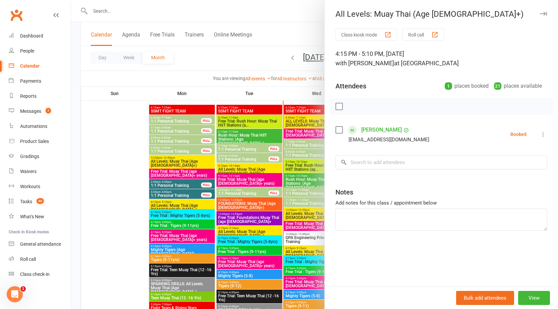
click at [306, 227] on div at bounding box center [314, 154] width 487 height 309
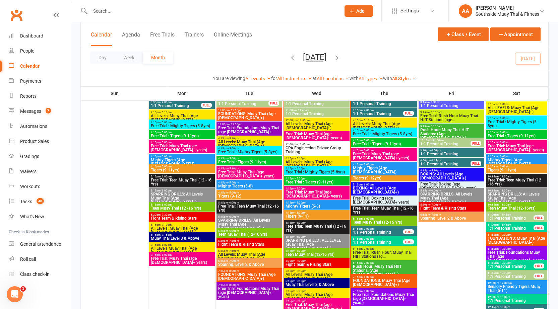
scroll to position [804, 0]
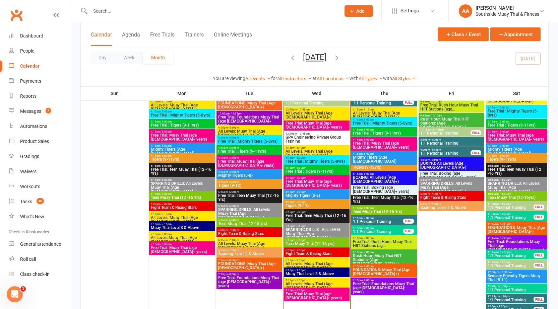
click at [303, 260] on span "- 7:10pm" at bounding box center [300, 260] width 11 height 3
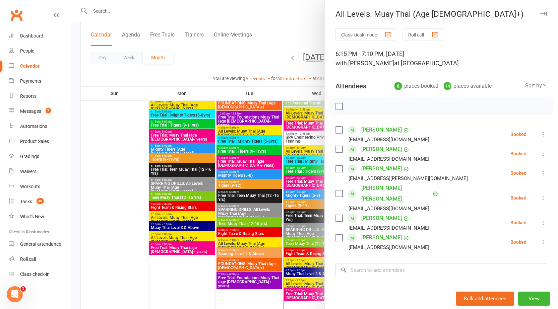
click at [306, 226] on div at bounding box center [314, 154] width 487 height 309
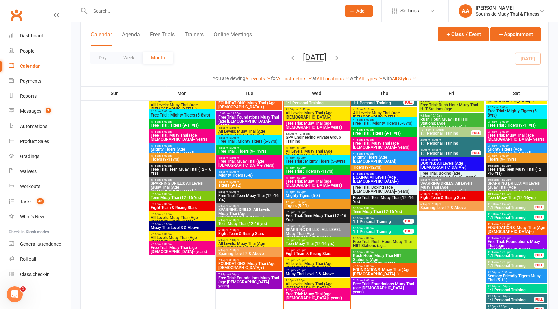
click at [305, 282] on span "All Levels: Muay Thai (Age [DEMOGRAPHIC_DATA]+)" at bounding box center [316, 286] width 63 height 8
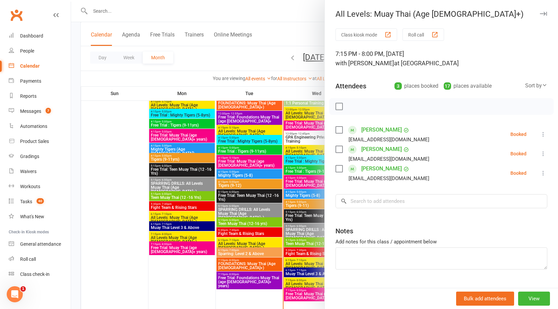
click at [305, 282] on div at bounding box center [314, 154] width 487 height 309
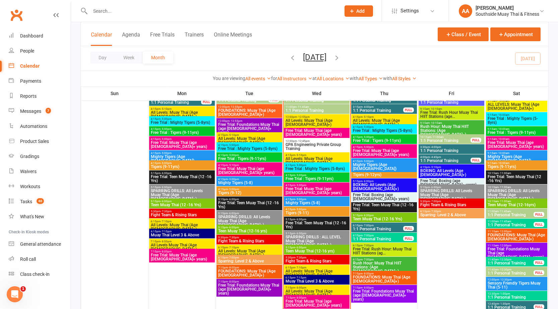
scroll to position [837, 0]
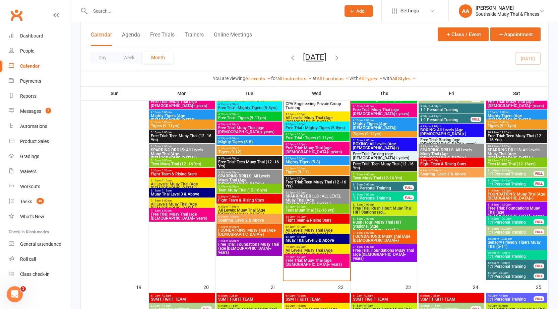
click at [377, 236] on span "FOUNDATIONS: Muay Thai (Age [DEMOGRAPHIC_DATA]+)" at bounding box center [383, 238] width 63 height 8
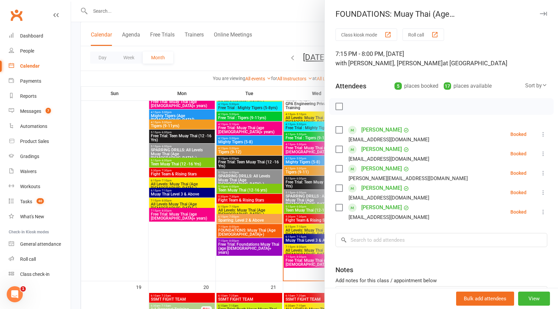
click at [282, 226] on div at bounding box center [314, 154] width 487 height 309
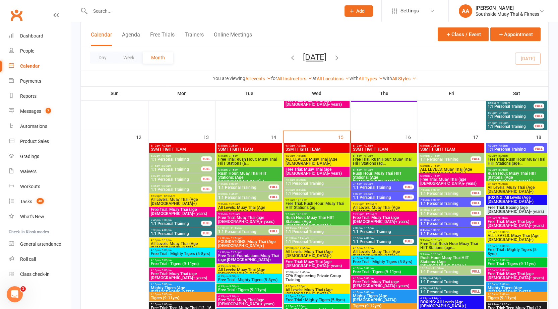
scroll to position [670, 0]
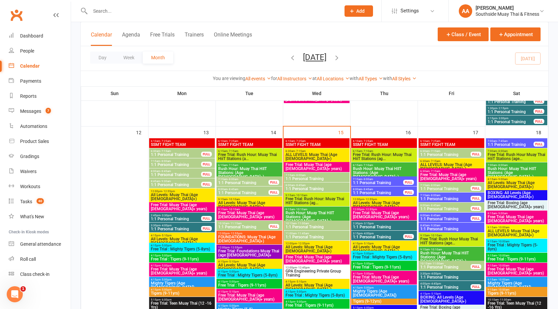
click at [391, 202] on span "All Levels: Muay Thai (Age [DEMOGRAPHIC_DATA]+)" at bounding box center [383, 205] width 63 height 8
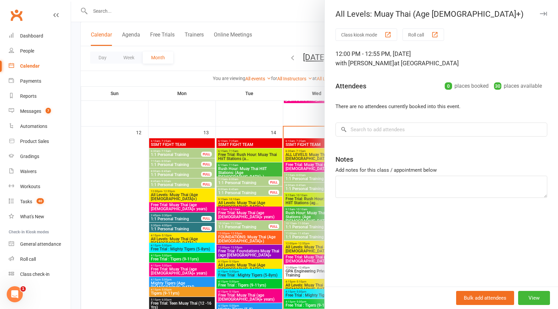
click at [303, 208] on div at bounding box center [314, 154] width 487 height 309
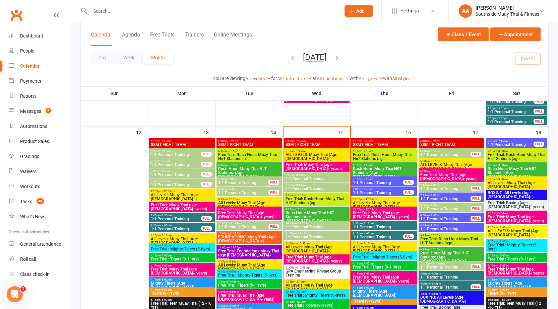
click at [375, 246] on span "All Levels: Muay Thai (Age [DEMOGRAPHIC_DATA]+)" at bounding box center [383, 249] width 63 height 8
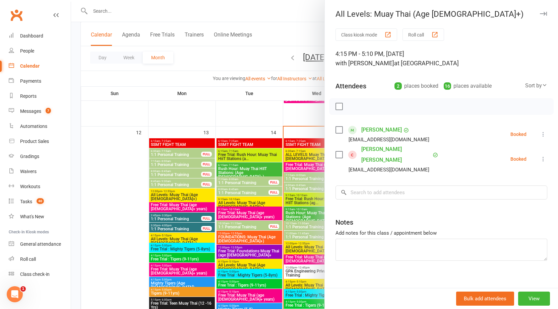
click at [292, 244] on div at bounding box center [314, 154] width 487 height 309
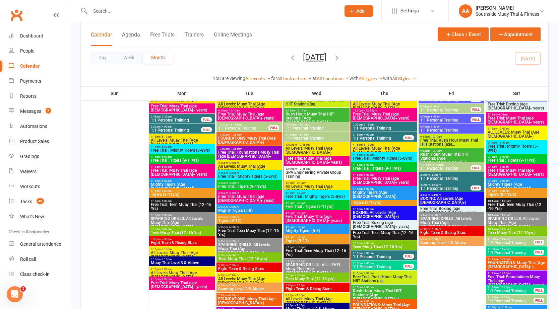
scroll to position [770, 0]
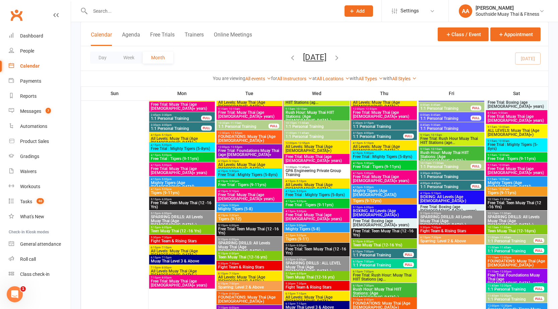
click at [302, 181] on span "- 5:10pm" at bounding box center [300, 181] width 11 height 3
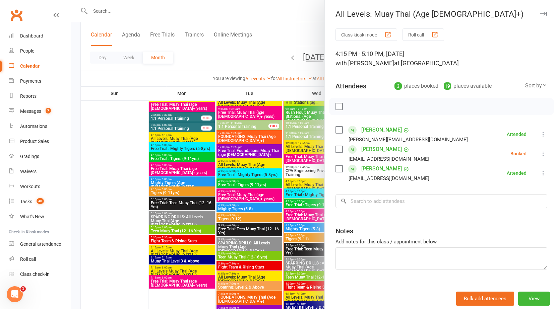
click at [262, 73] on div at bounding box center [314, 154] width 487 height 309
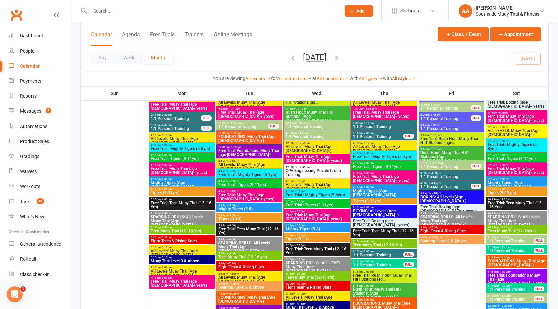
click at [517, 187] on div "9:15am - 10:00am Tigers (9-11yrs)" at bounding box center [516, 192] width 61 height 10
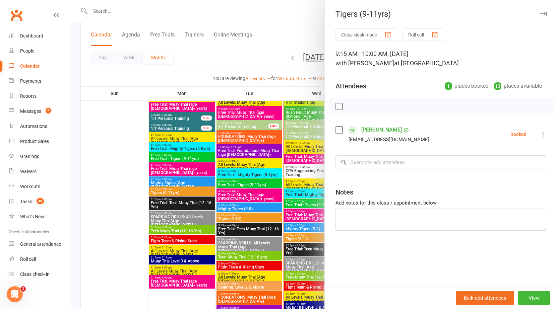
click at [254, 85] on div at bounding box center [314, 154] width 487 height 309
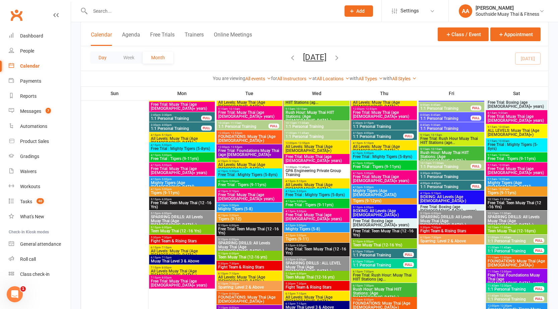
click at [109, 55] on button "Day" at bounding box center [102, 58] width 25 height 12
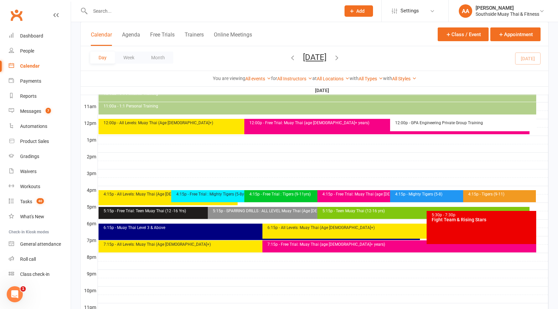
scroll to position [0, 0]
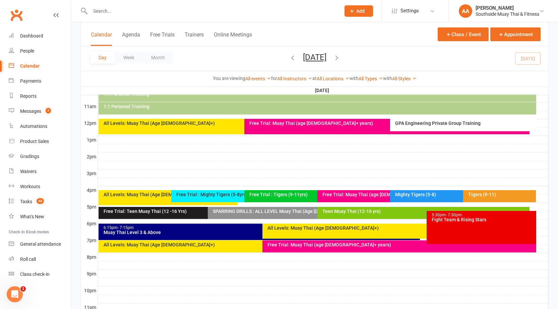
click at [495, 194] on div "Tigers (9-11)" at bounding box center [501, 194] width 67 height 5
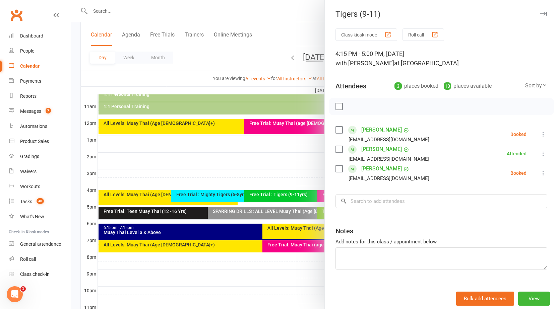
drag, startPoint x: 194, startPoint y: 161, endPoint x: 250, endPoint y: 208, distance: 72.6
click at [194, 161] on div at bounding box center [314, 154] width 487 height 309
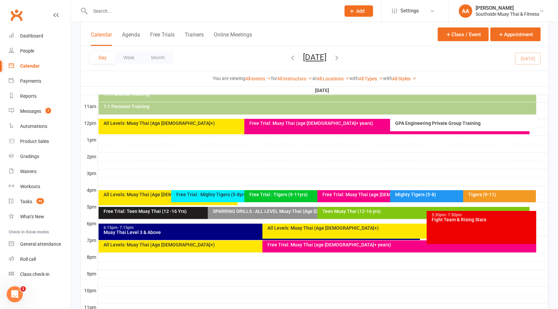
click at [415, 194] on div "Mighty Tigers (5-8)" at bounding box center [461, 194] width 133 height 5
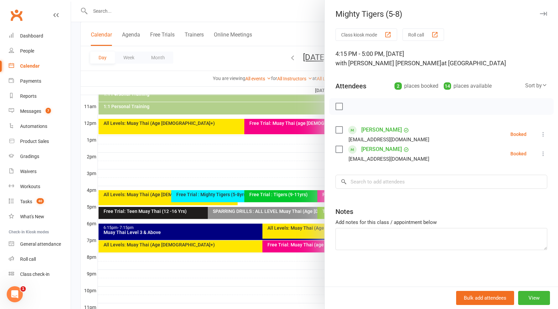
click at [258, 184] on div at bounding box center [314, 154] width 487 height 309
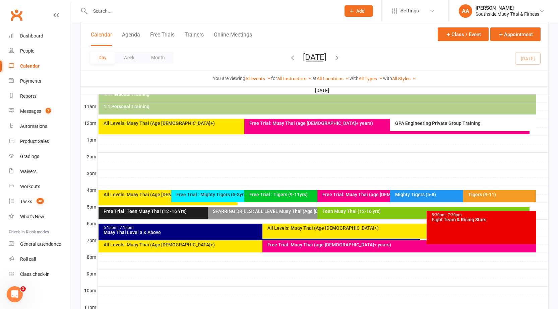
click at [267, 197] on div "Free Trial : Tigers (9-11yrs)" at bounding box center [315, 194] width 133 height 5
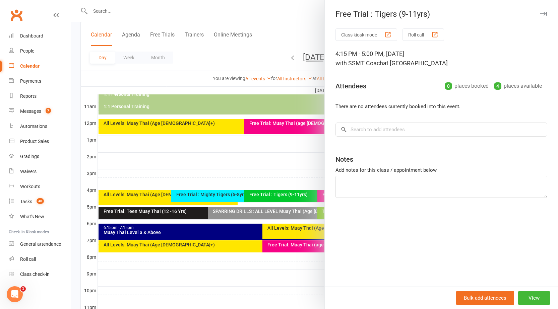
click at [272, 165] on div at bounding box center [314, 154] width 487 height 309
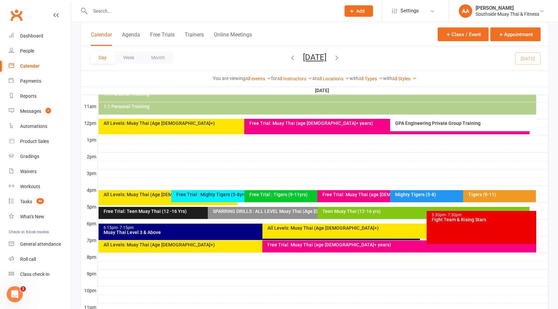
click at [454, 195] on div "Mighty Tigers (5-8)" at bounding box center [461, 194] width 133 height 5
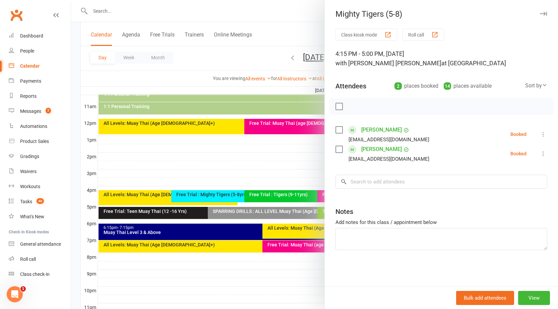
click at [261, 153] on div at bounding box center [314, 154] width 487 height 309
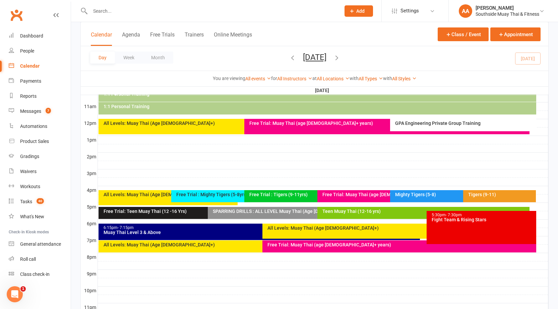
drag, startPoint x: 493, startPoint y: 188, endPoint x: 488, endPoint y: 192, distance: 6.0
click at [493, 189] on div at bounding box center [323, 190] width 450 height 8
click at [483, 196] on div "Tigers (9-11)" at bounding box center [501, 194] width 67 height 5
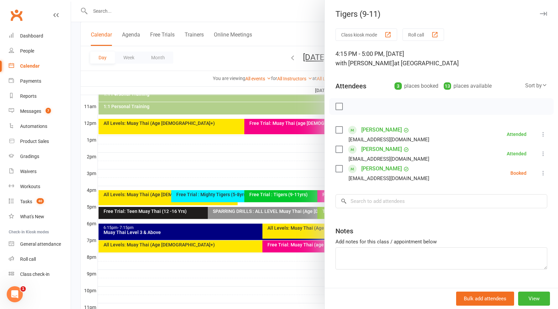
click at [215, 148] on div at bounding box center [314, 154] width 487 height 309
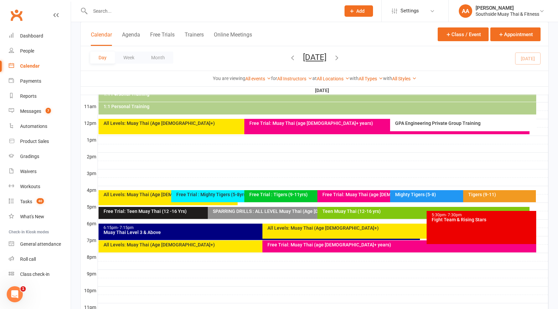
click at [139, 195] on div "All Levels: Muay Thai (Age [DEMOGRAPHIC_DATA]+)" at bounding box center [169, 194] width 133 height 5
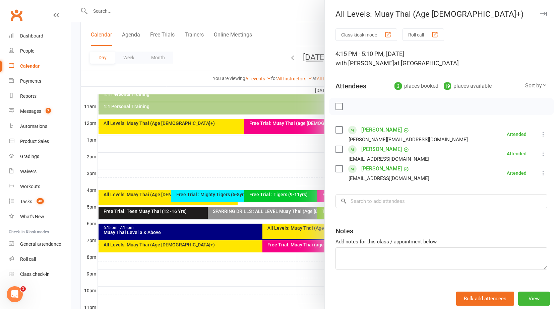
click at [166, 164] on div at bounding box center [314, 154] width 487 height 309
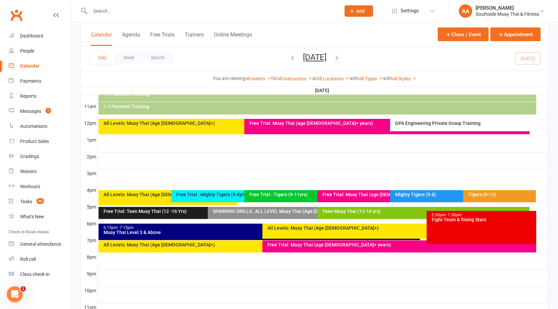
click at [141, 199] on div "All Levels: Muay Thai (Age [DEMOGRAPHIC_DATA]+)" at bounding box center [167, 197] width 139 height 15
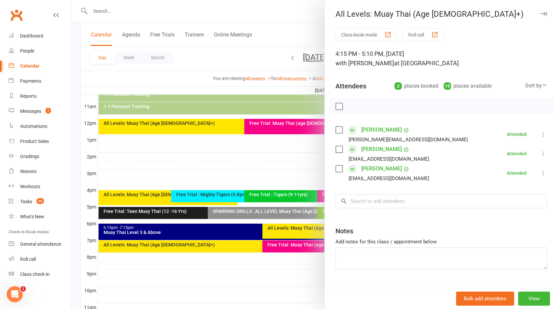
click at [196, 162] on div at bounding box center [314, 154] width 487 height 309
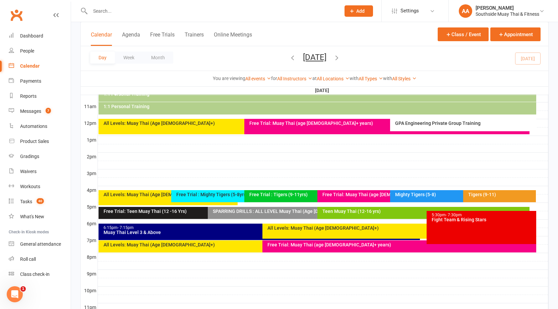
click at [196, 162] on div at bounding box center [323, 165] width 450 height 8
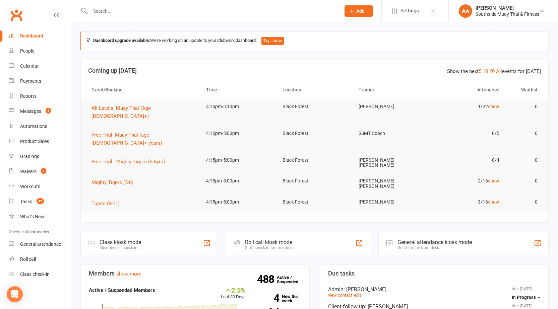
click at [130, 15] on input "text" at bounding box center [212, 10] width 248 height 9
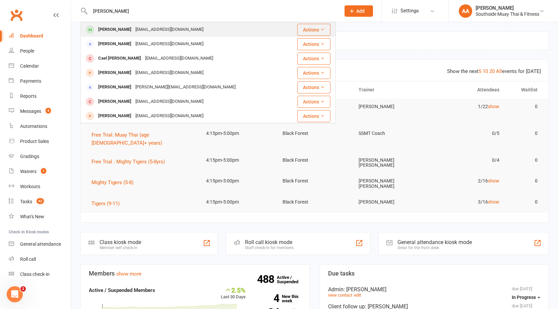
type input "nelson riggs"
click at [133, 28] on div "[EMAIL_ADDRESS][DOMAIN_NAME]" at bounding box center [169, 30] width 72 height 10
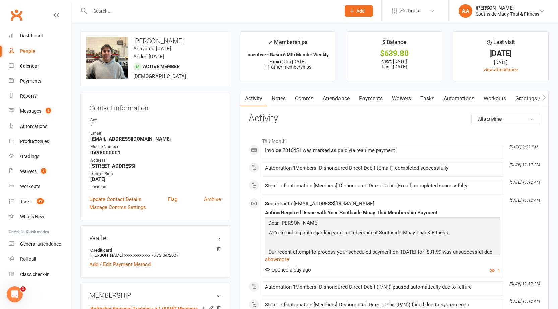
click at [127, 8] on input "text" at bounding box center [212, 10] width 248 height 9
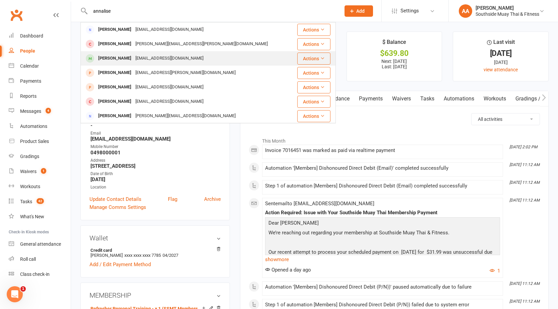
type input "annalise"
click at [126, 57] on div "[PERSON_NAME]" at bounding box center [114, 59] width 37 height 10
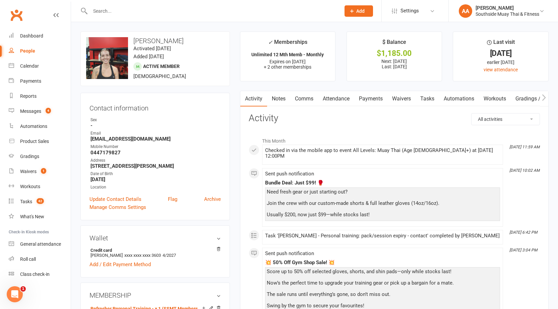
click at [344, 94] on link "Attendance" at bounding box center [336, 98] width 36 height 15
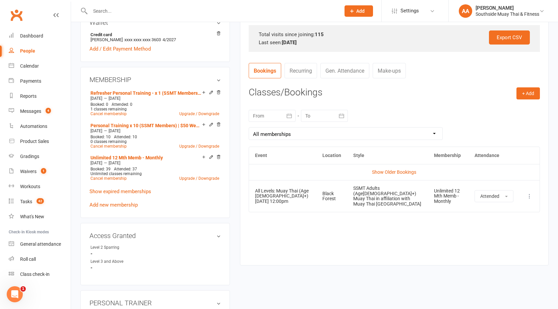
scroll to position [201, 0]
